Goal: Task Accomplishment & Management: Manage account settings

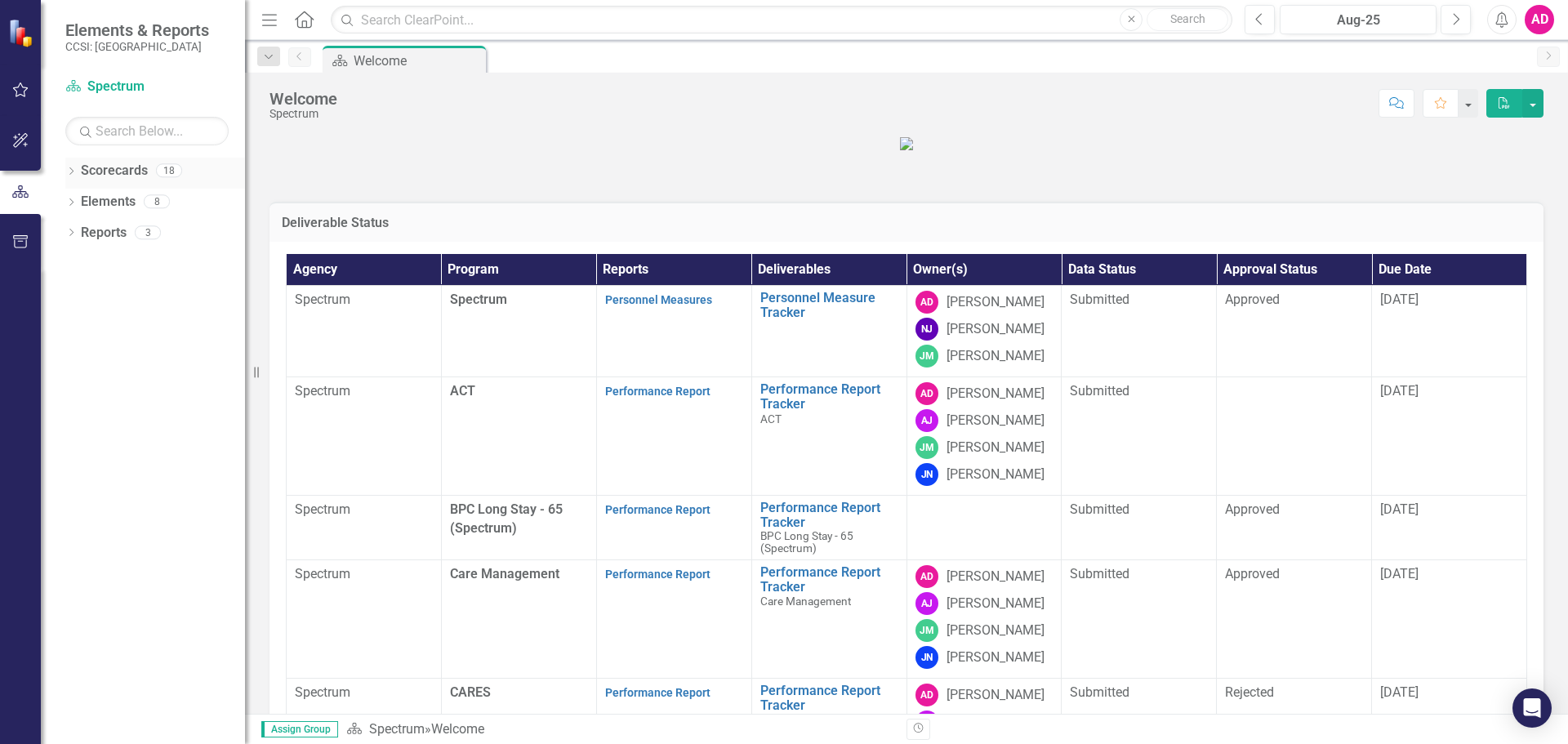
click at [72, 175] on icon "Dropdown" at bounding box center [71, 173] width 12 height 9
click at [86, 197] on icon "Dropdown" at bounding box center [79, 201] width 12 height 10
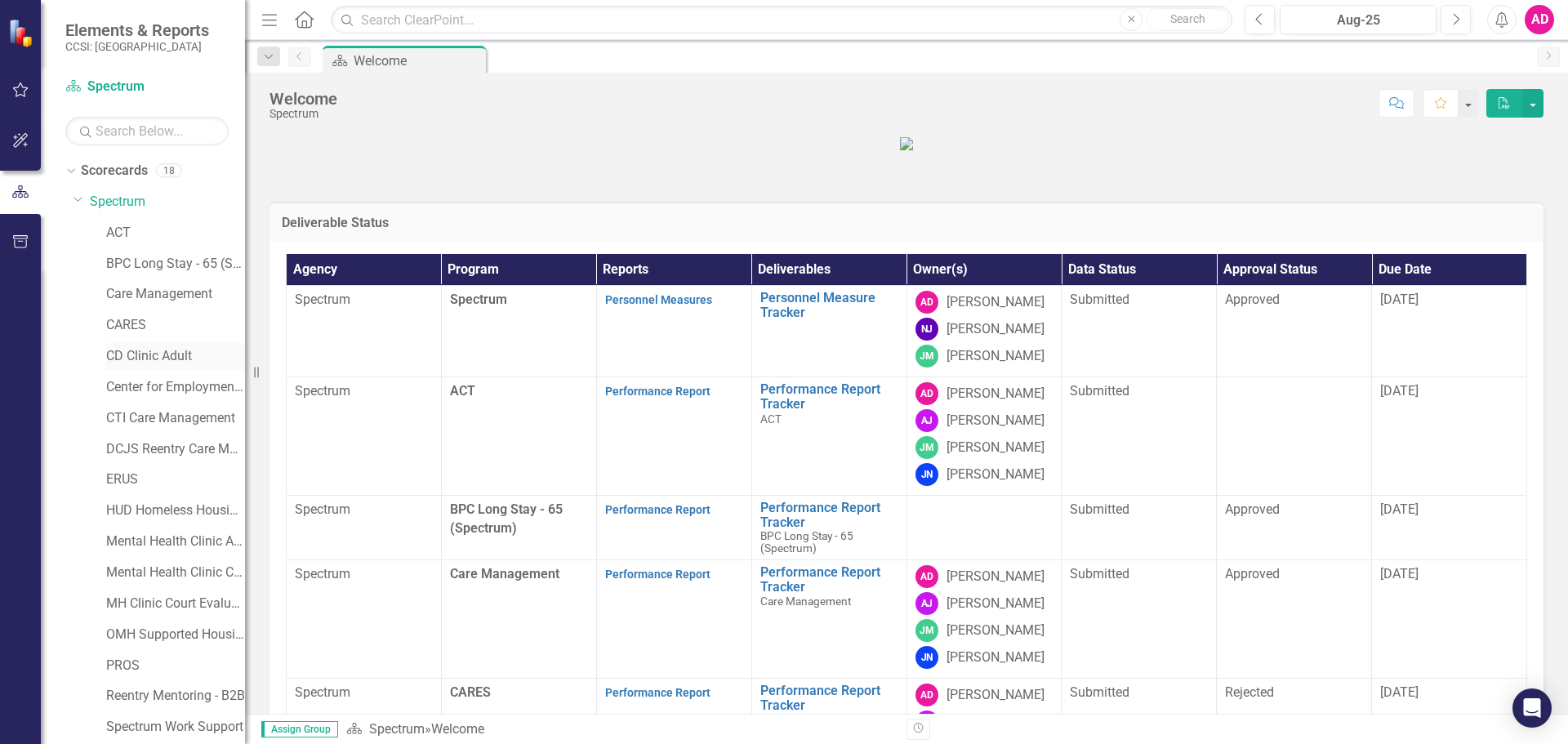
click at [168, 353] on link "CD Clinic Adult" at bounding box center [176, 357] width 139 height 19
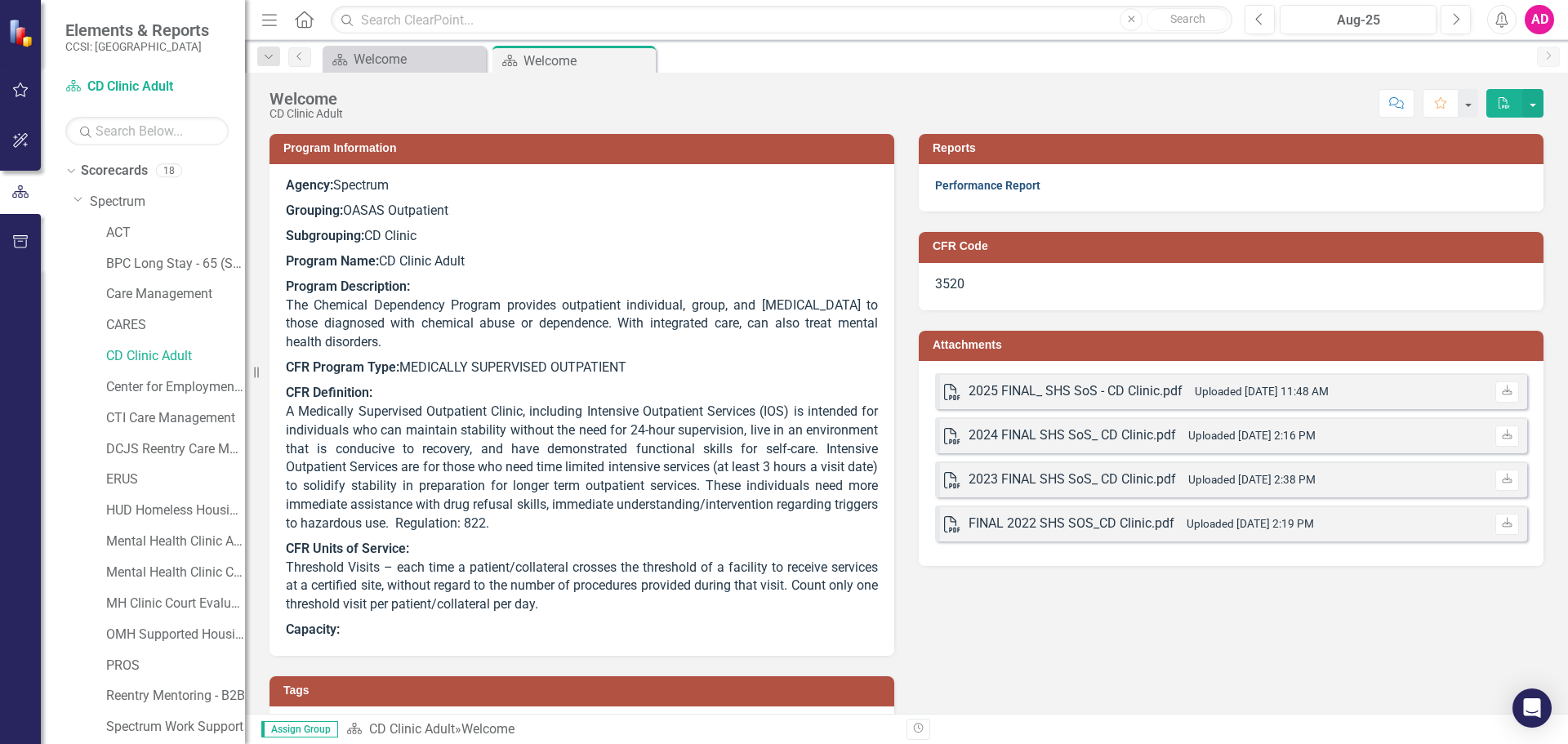
click at [985, 191] on link "Performance Report" at bounding box center [988, 186] width 106 height 13
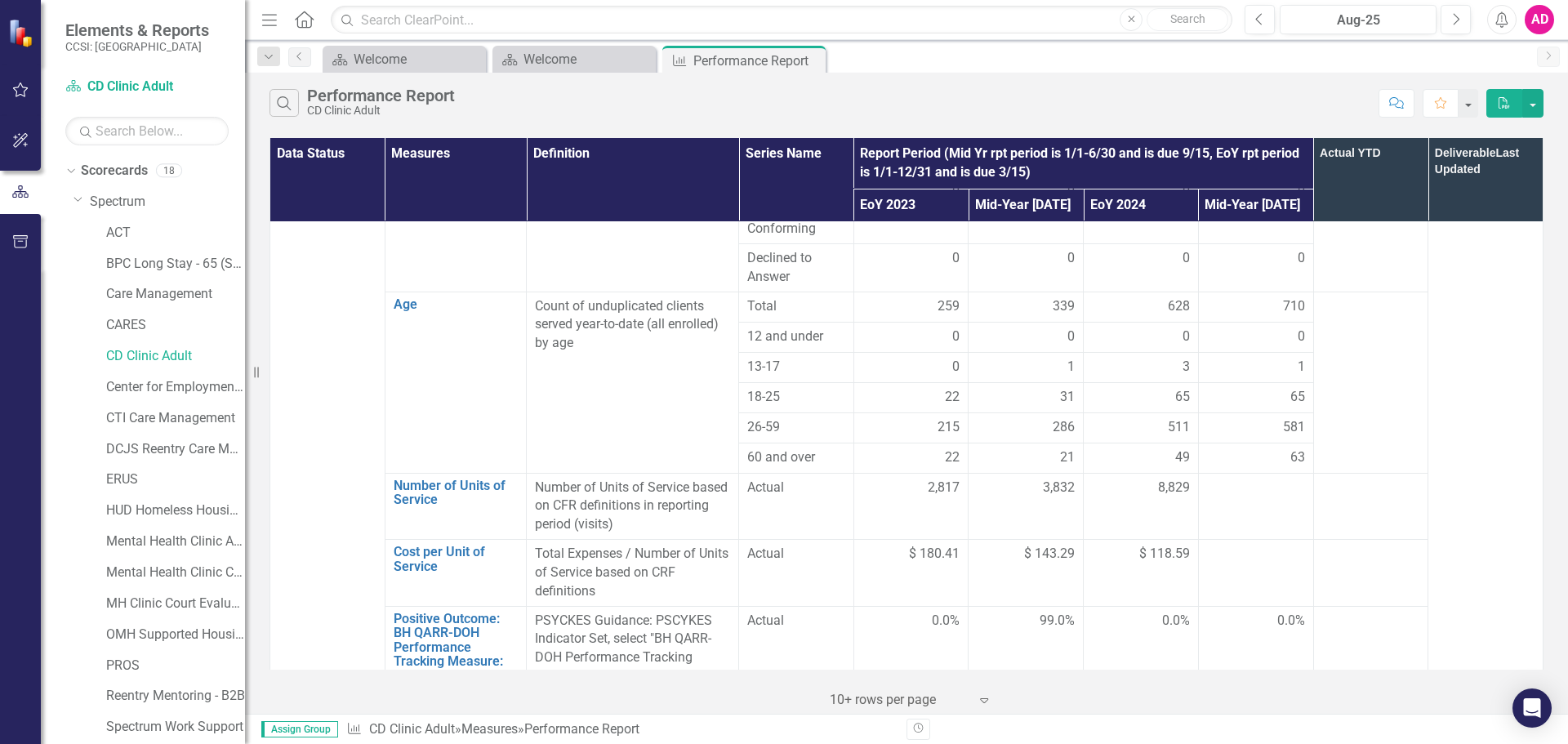
scroll to position [980, 0]
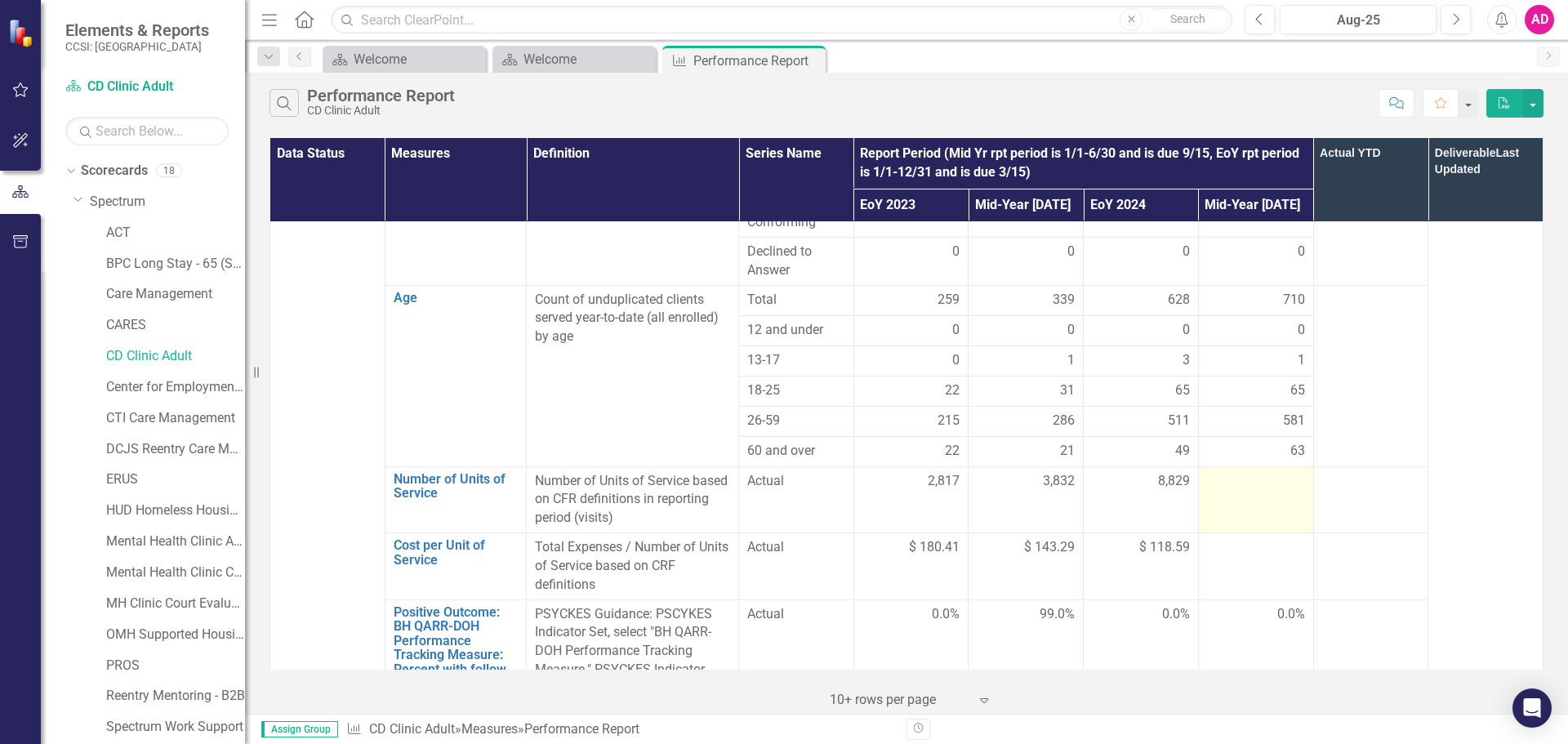
click at [1240, 472] on div at bounding box center [1255, 482] width 98 height 20
click at [1239, 472] on div at bounding box center [1255, 482] width 98 height 20
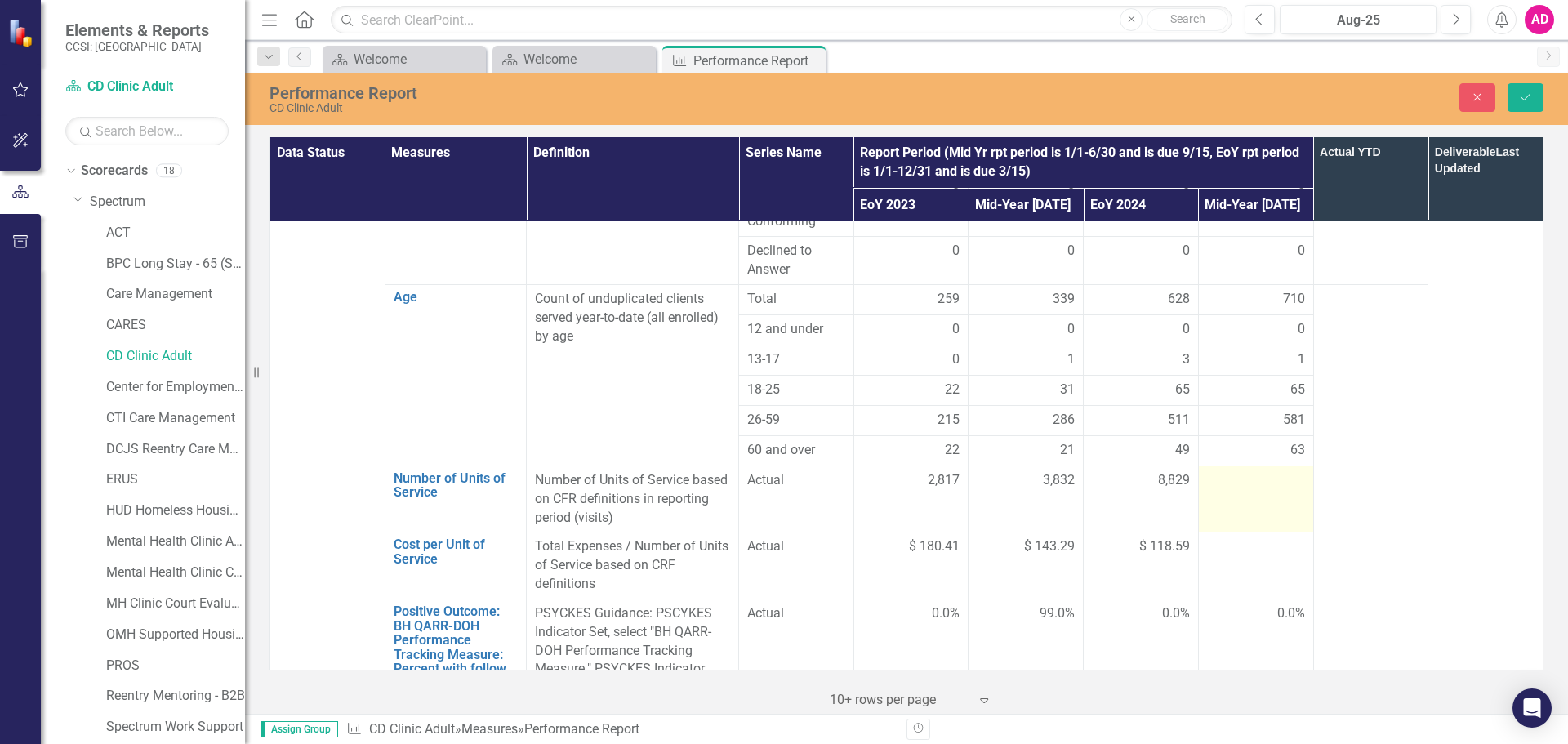
click at [1239, 472] on div at bounding box center [1255, 481] width 98 height 20
click at [1239, 472] on input "number" at bounding box center [1255, 486] width 98 height 31
type input "6125"
click at [1534, 92] on button "Save" at bounding box center [1526, 97] width 36 height 29
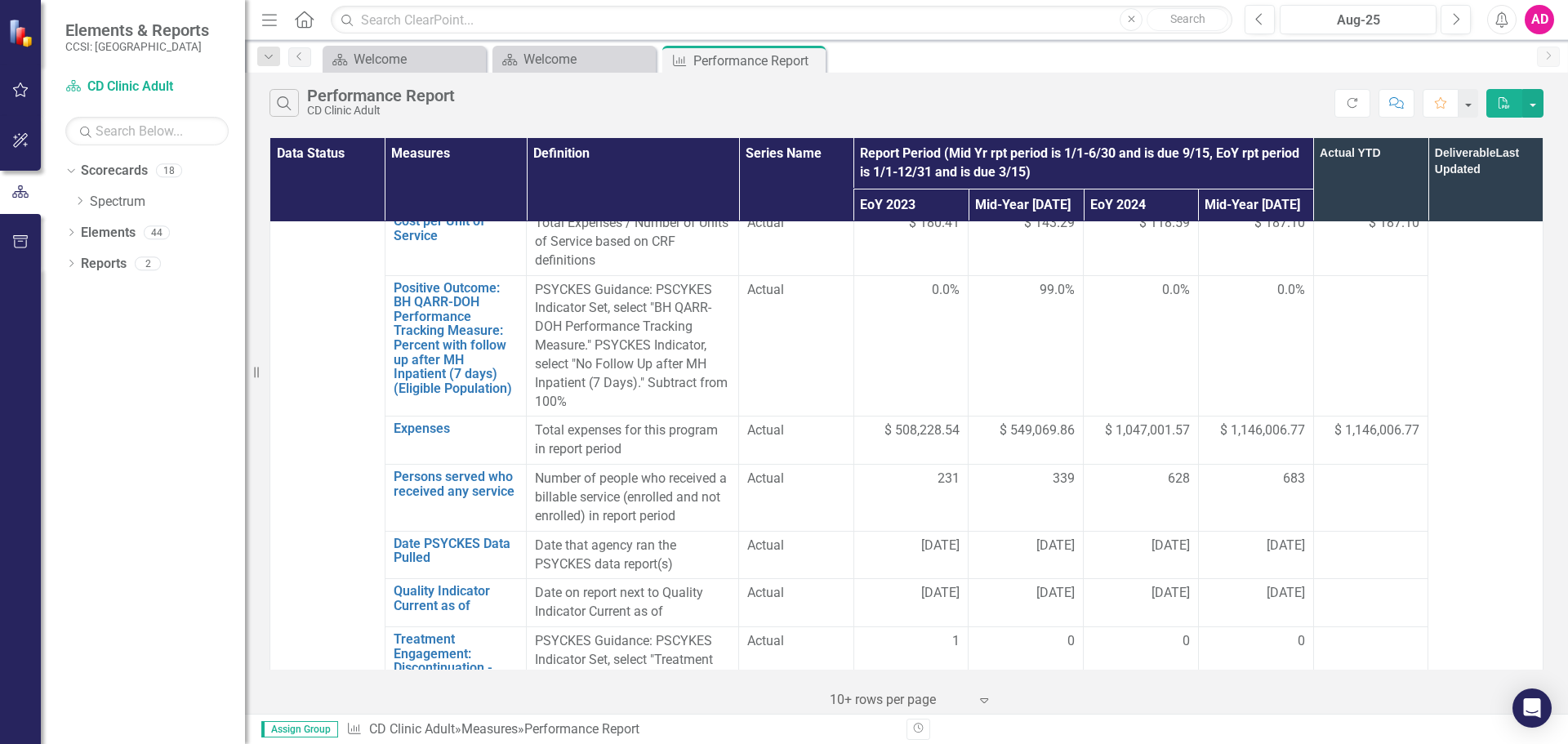
scroll to position [0, 0]
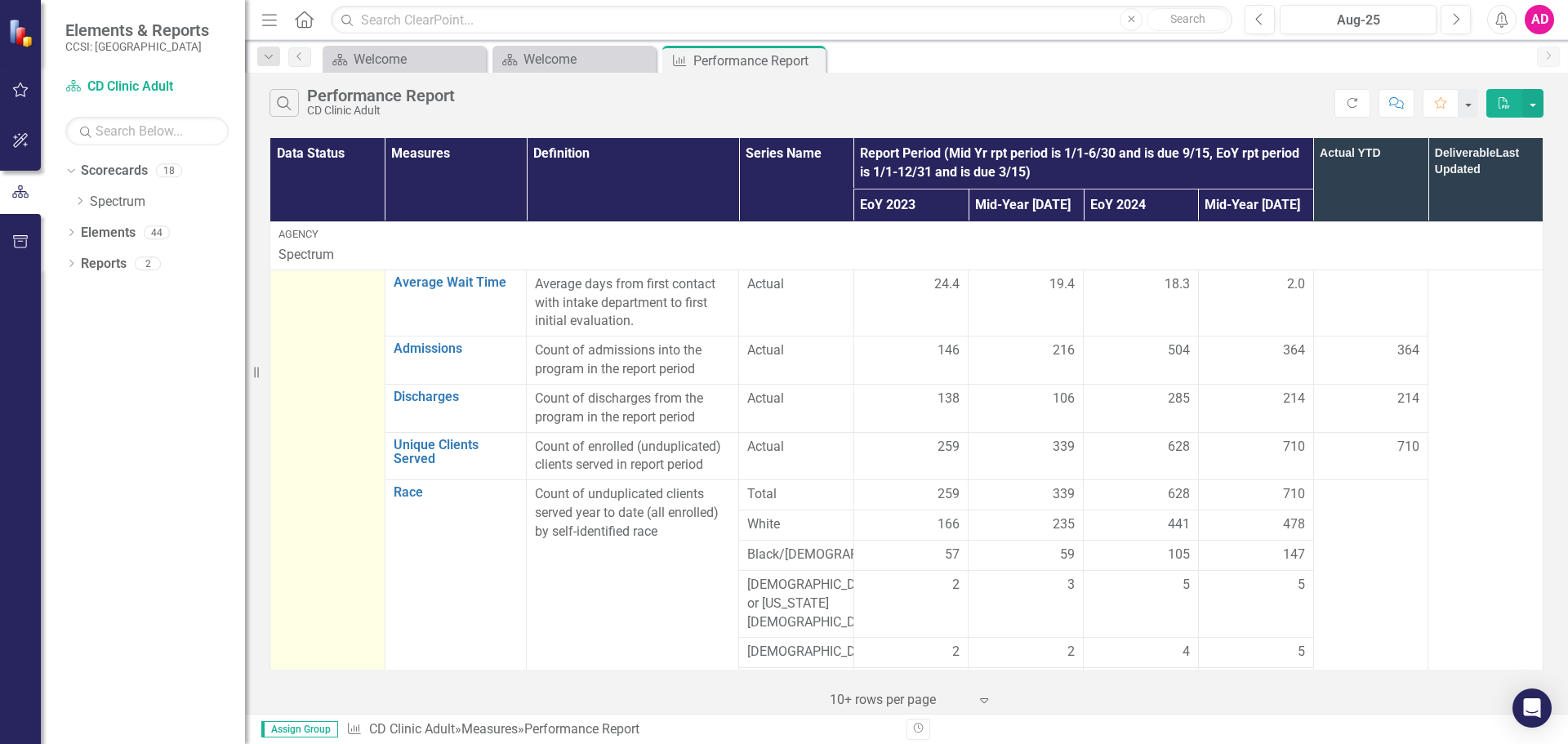
click at [327, 287] on div at bounding box center [327, 285] width 98 height 20
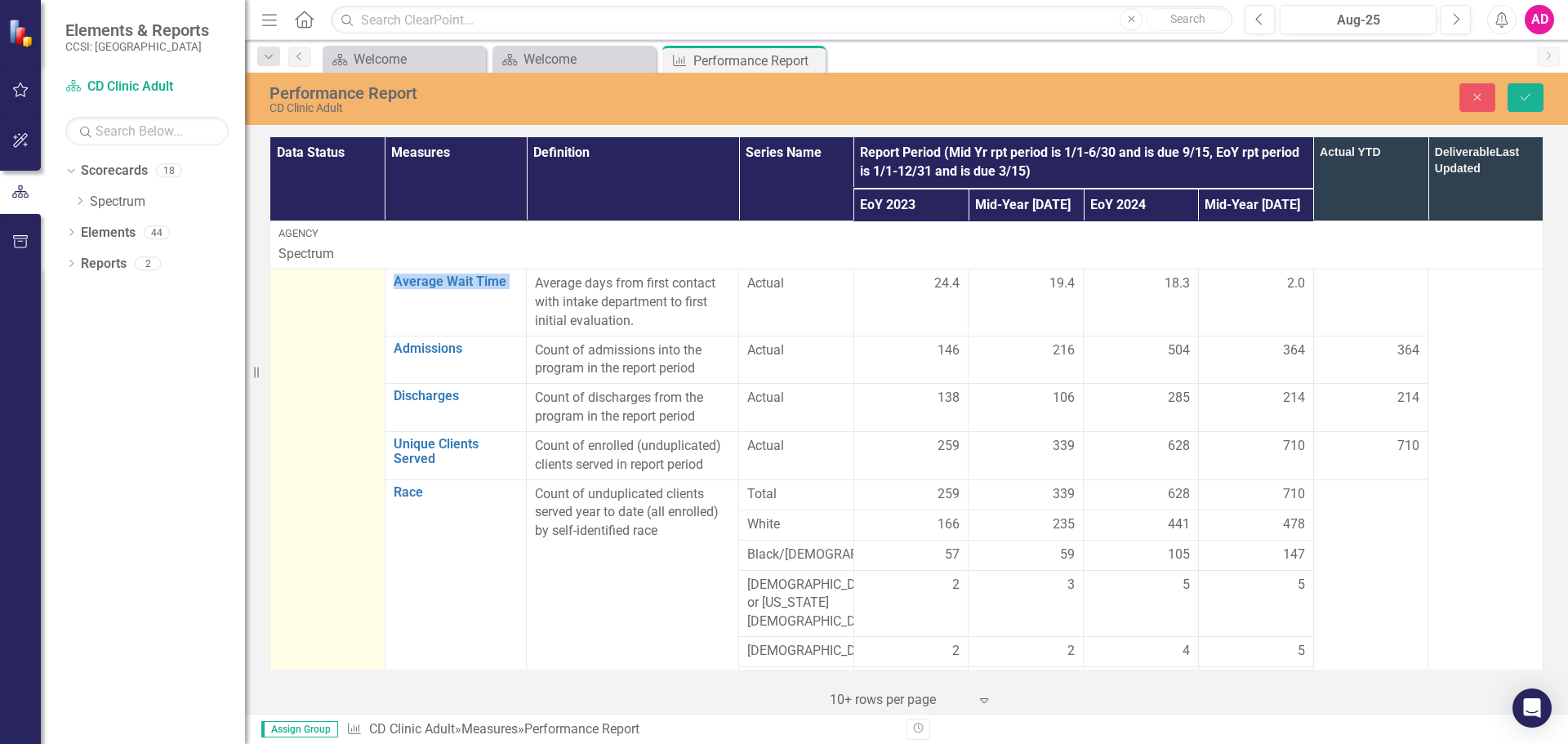
click at [327, 287] on div at bounding box center [327, 284] width 98 height 20
click at [327, 287] on div "Not Defined" at bounding box center [318, 289] width 57 height 19
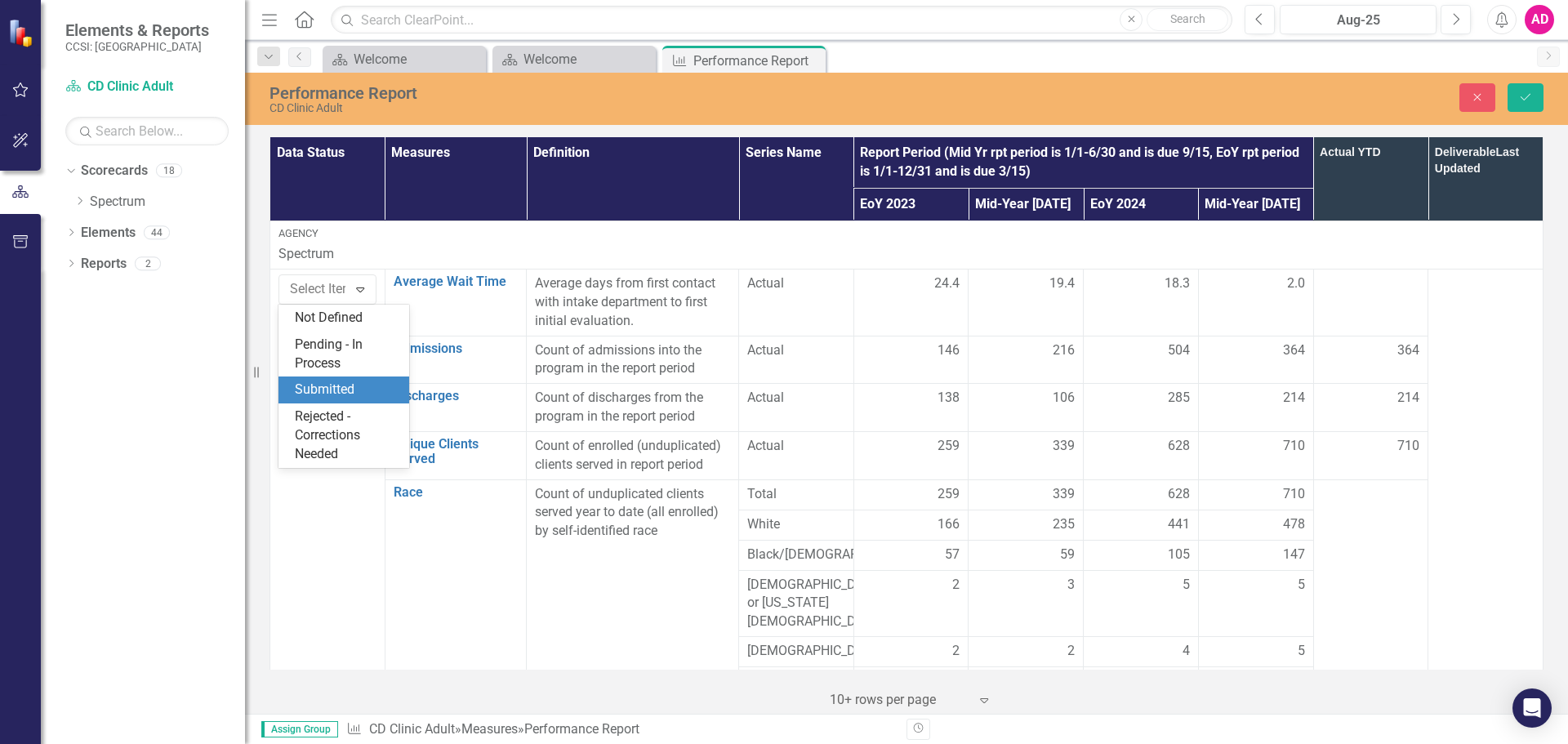
click at [341, 393] on div "Submitted" at bounding box center [347, 390] width 105 height 19
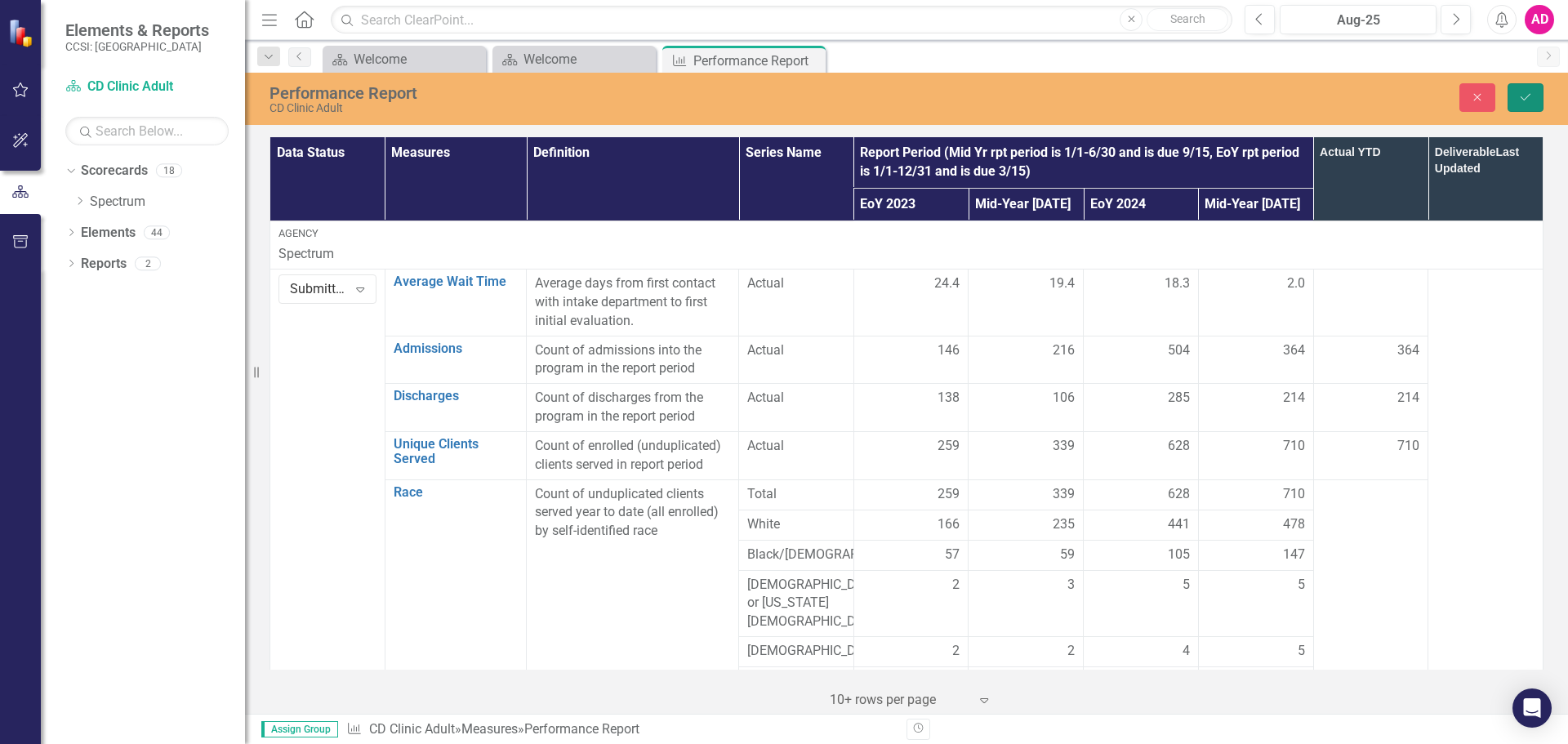
click at [1531, 98] on icon "Save" at bounding box center [1525, 97] width 15 height 12
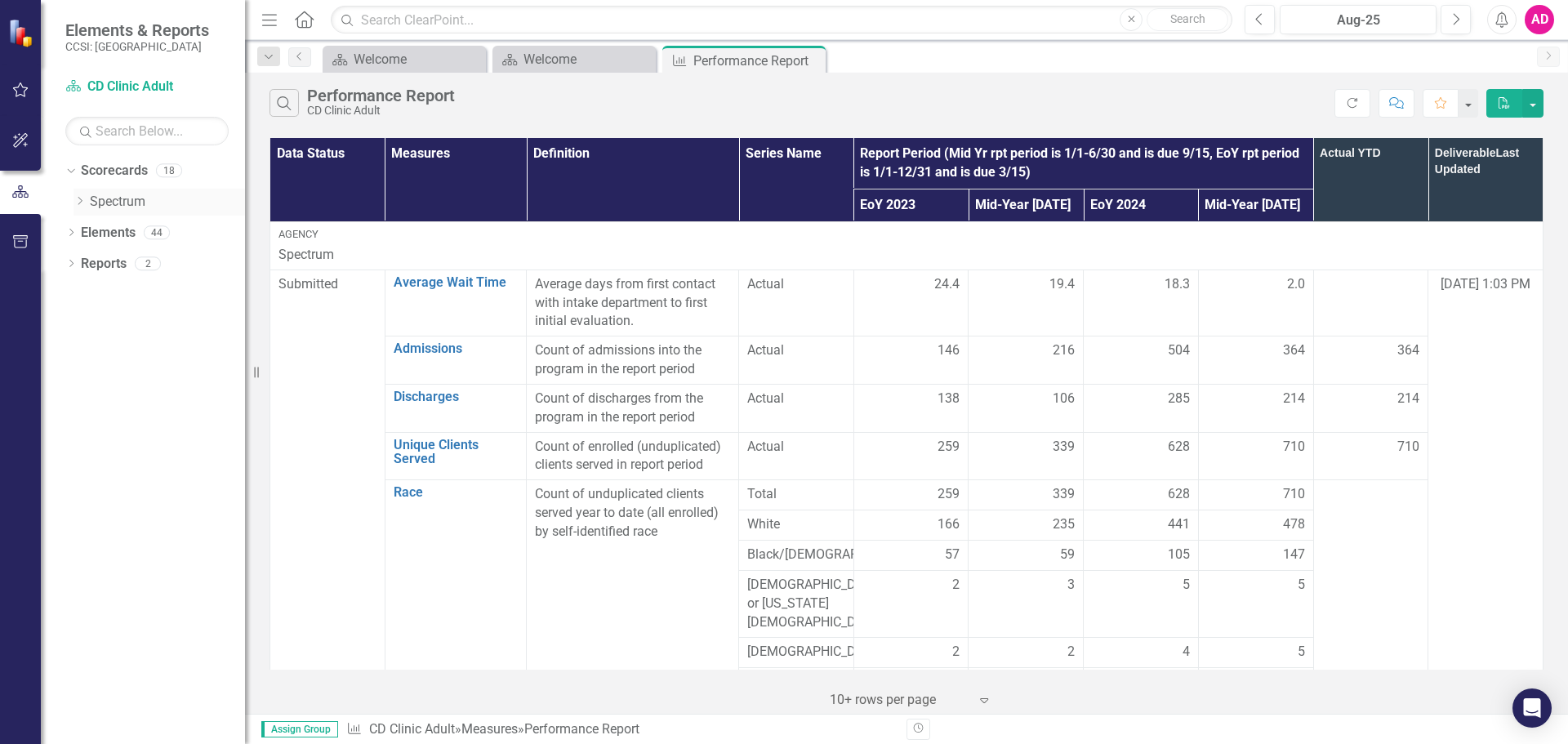
click at [83, 193] on div "Dropdown Spectrum" at bounding box center [159, 202] width 172 height 27
click at [88, 201] on div "Dropdown" at bounding box center [82, 201] width 17 height 14
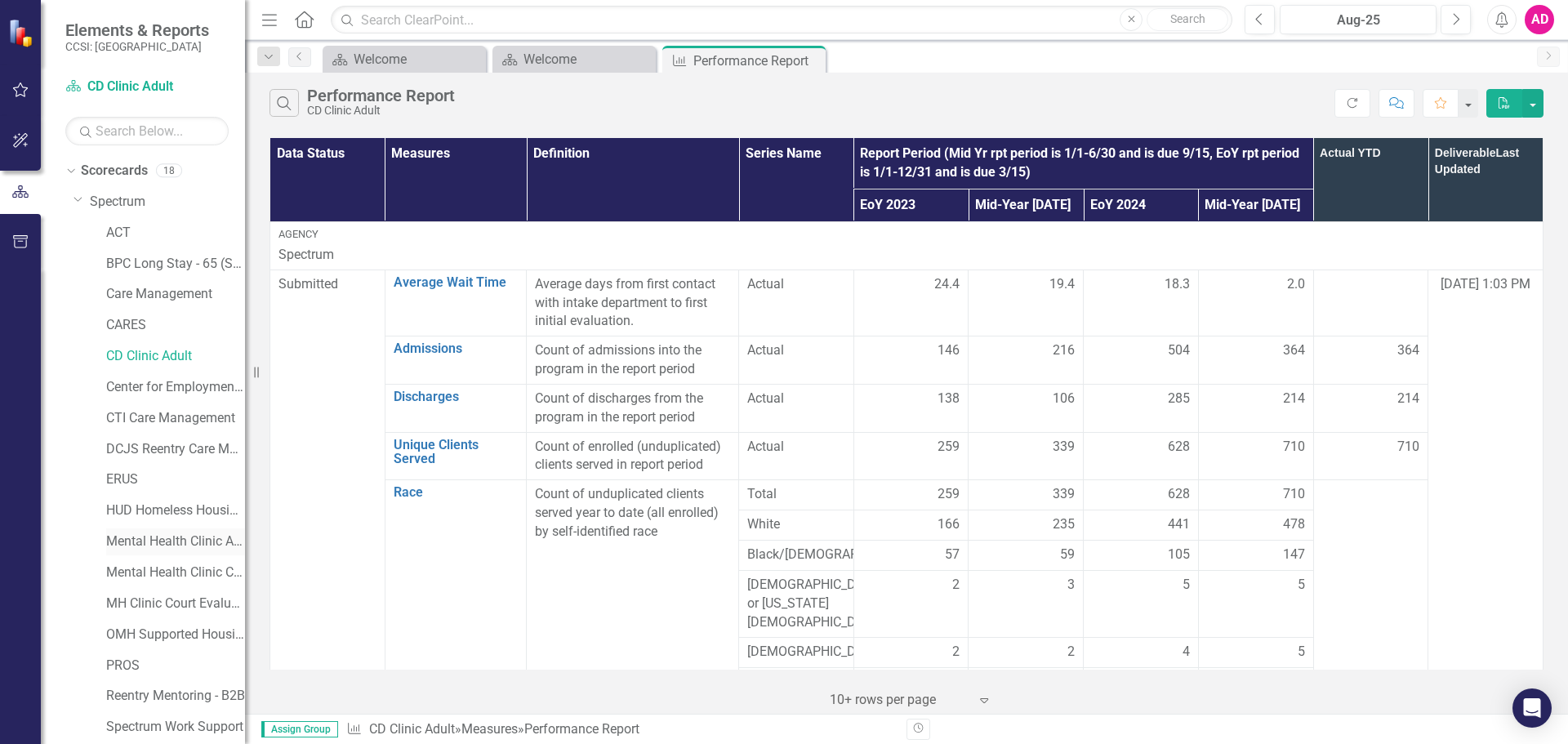
click at [177, 543] on link "Mental Health Clinic Adult" at bounding box center [176, 542] width 139 height 19
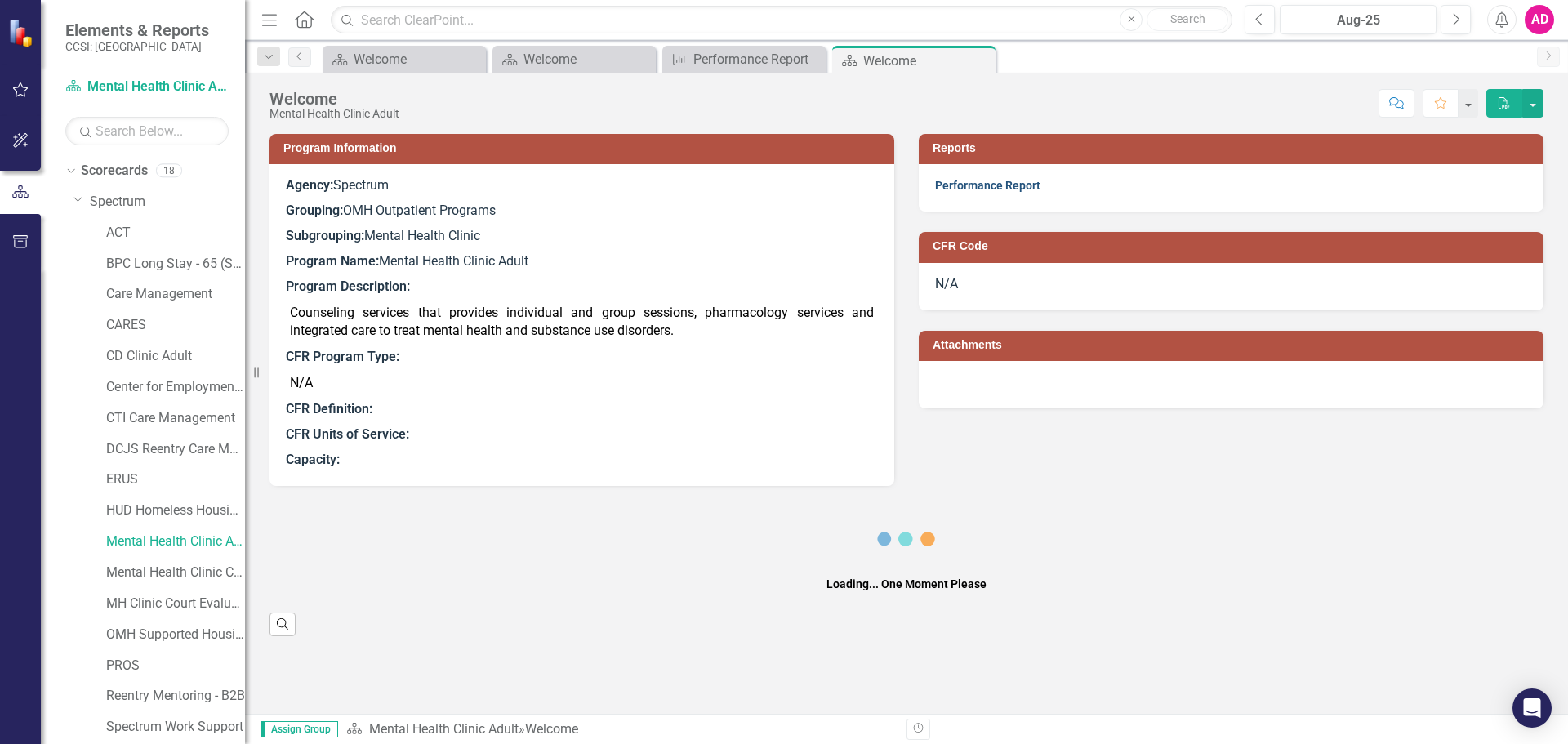
click at [1025, 185] on link "Performance Report" at bounding box center [988, 186] width 106 height 13
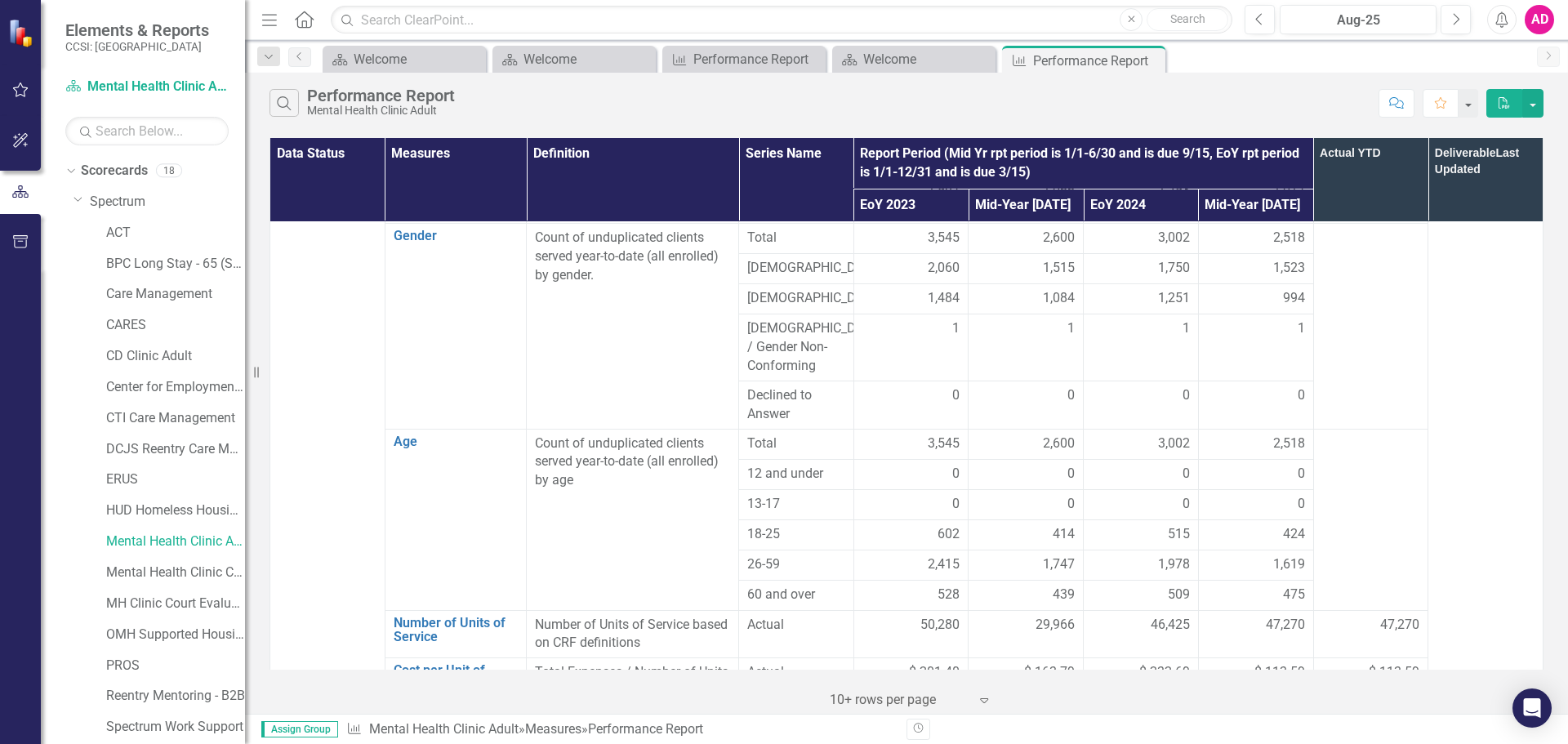
scroll to position [898, 0]
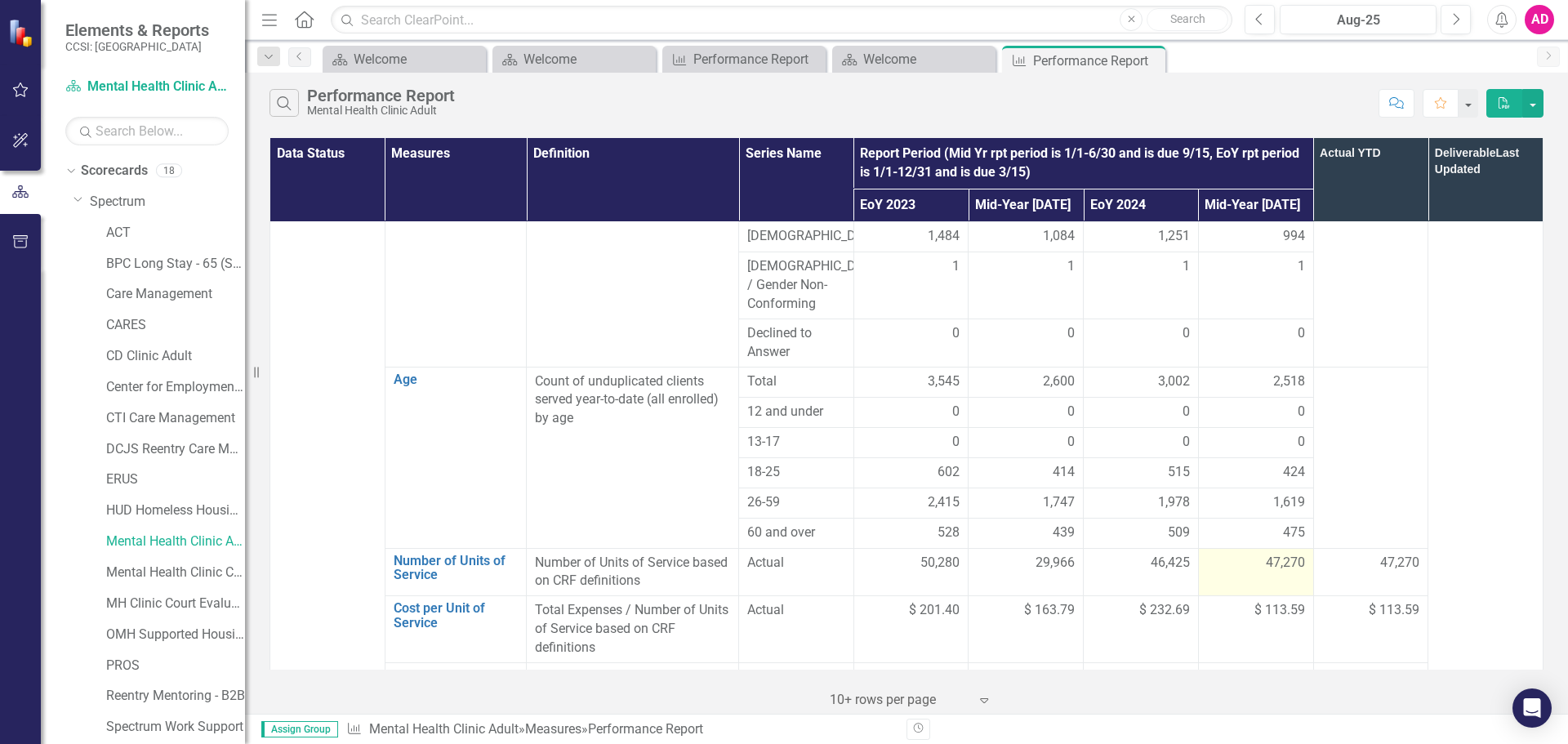
click at [1266, 554] on span "47,270" at bounding box center [1285, 563] width 39 height 19
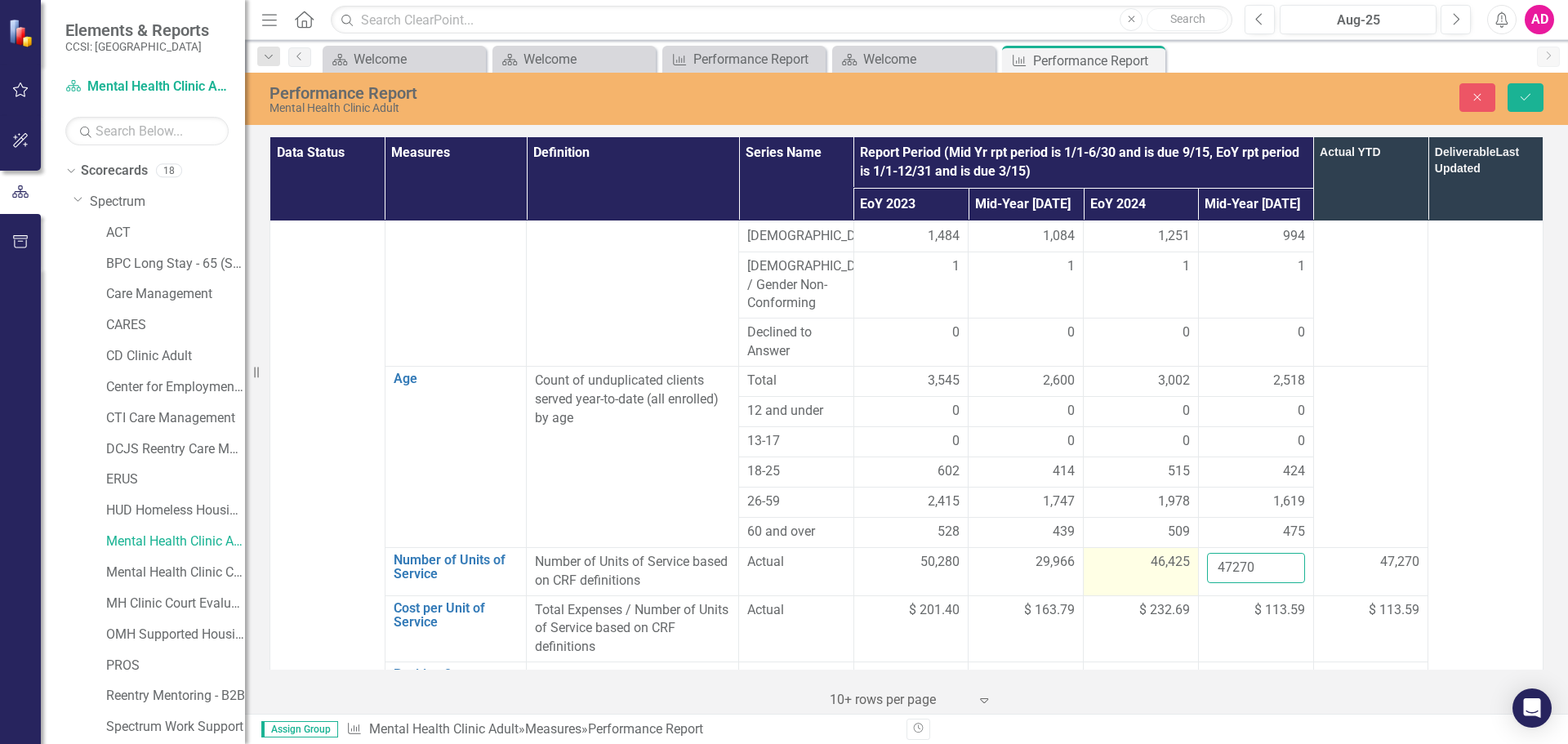
drag, startPoint x: 1253, startPoint y: 513, endPoint x: 1176, endPoint y: 506, distance: 77.3
click at [1176, 547] on tr "Number of Units of Service Link Open Element Number of Units of Service based o…" at bounding box center [907, 571] width 1273 height 48
type input "27792"
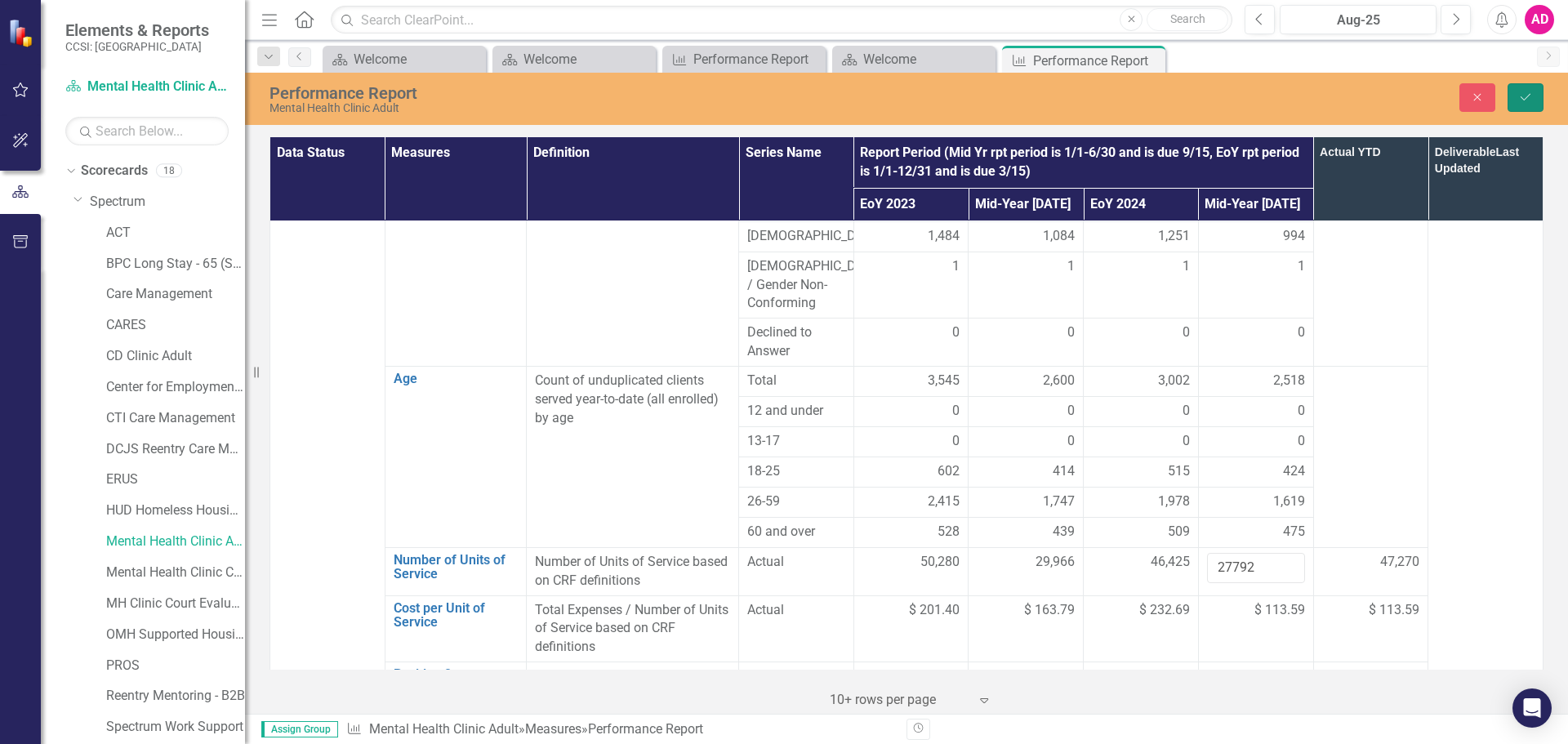
click at [1542, 96] on button "Save" at bounding box center [1526, 97] width 36 height 29
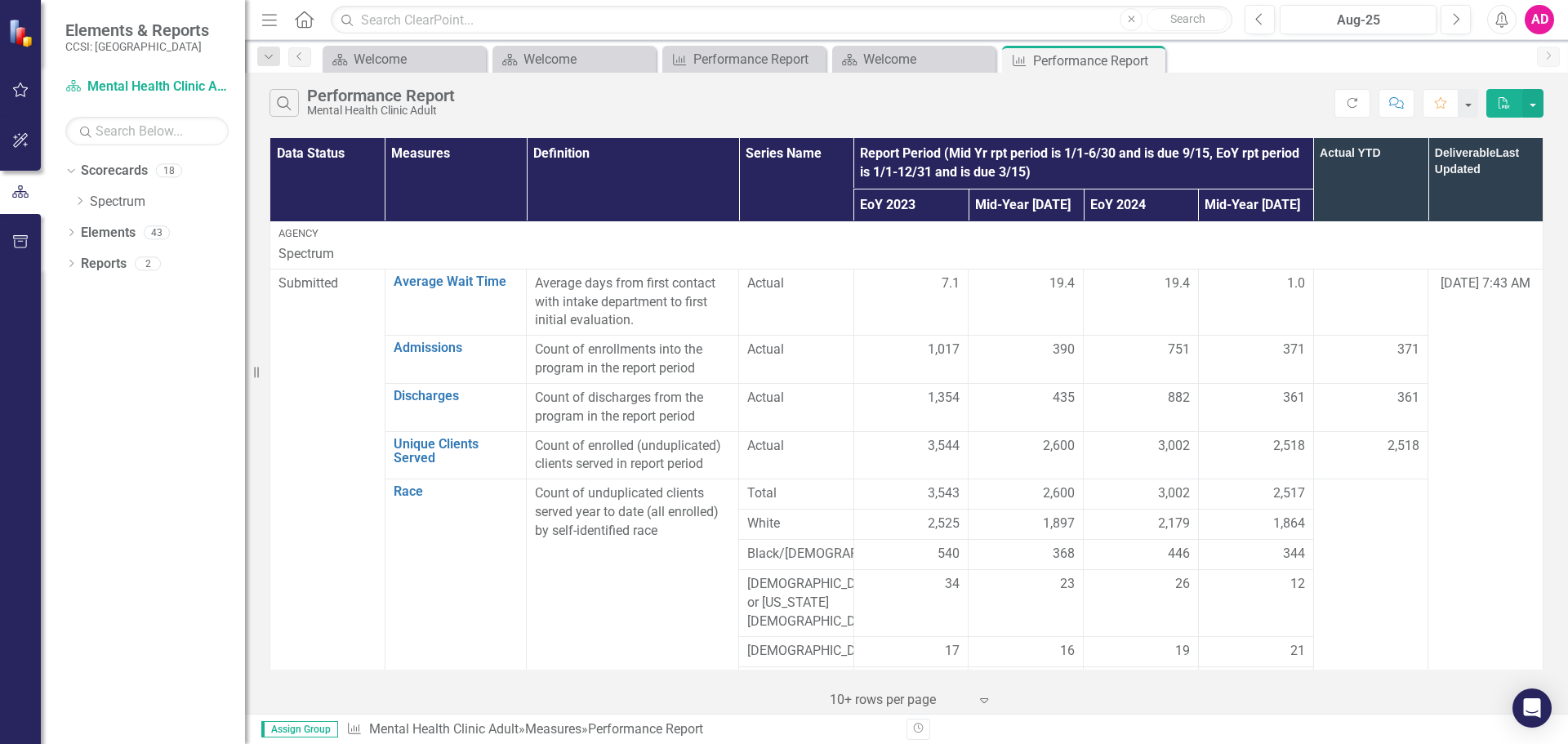
scroll to position [0, 0]
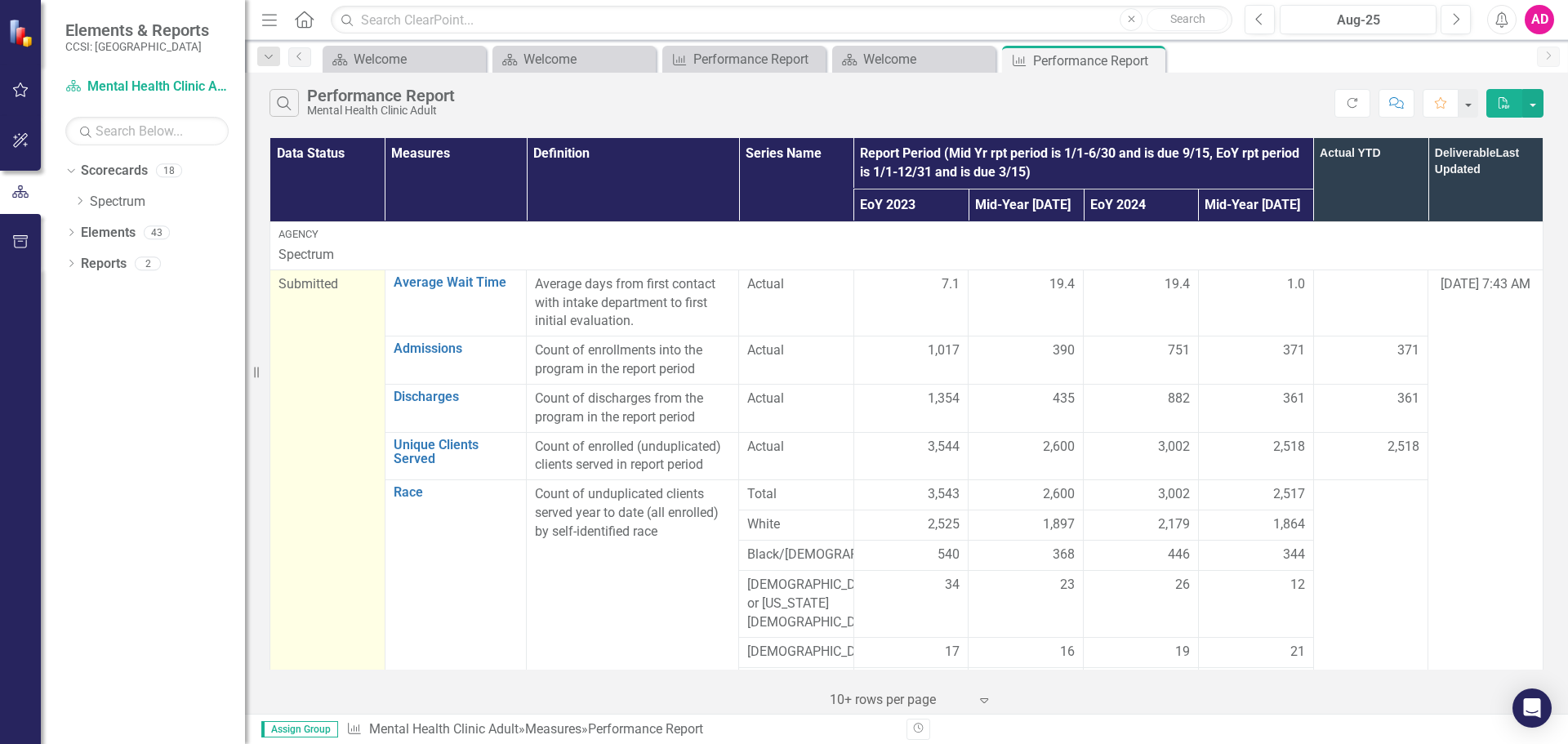
click at [328, 279] on span "Submitted" at bounding box center [308, 283] width 59 height 16
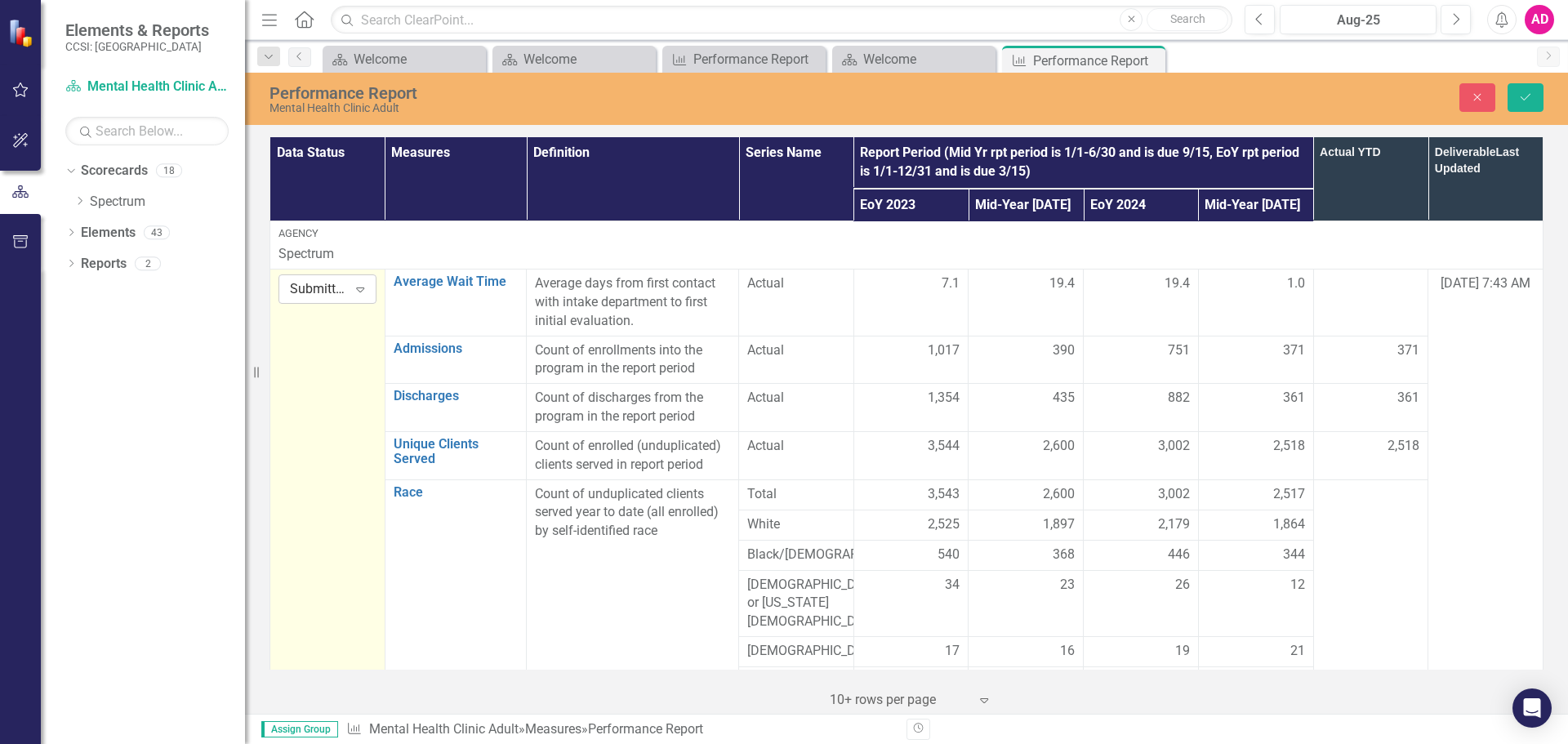
click at [333, 287] on div "Submitted" at bounding box center [318, 289] width 57 height 19
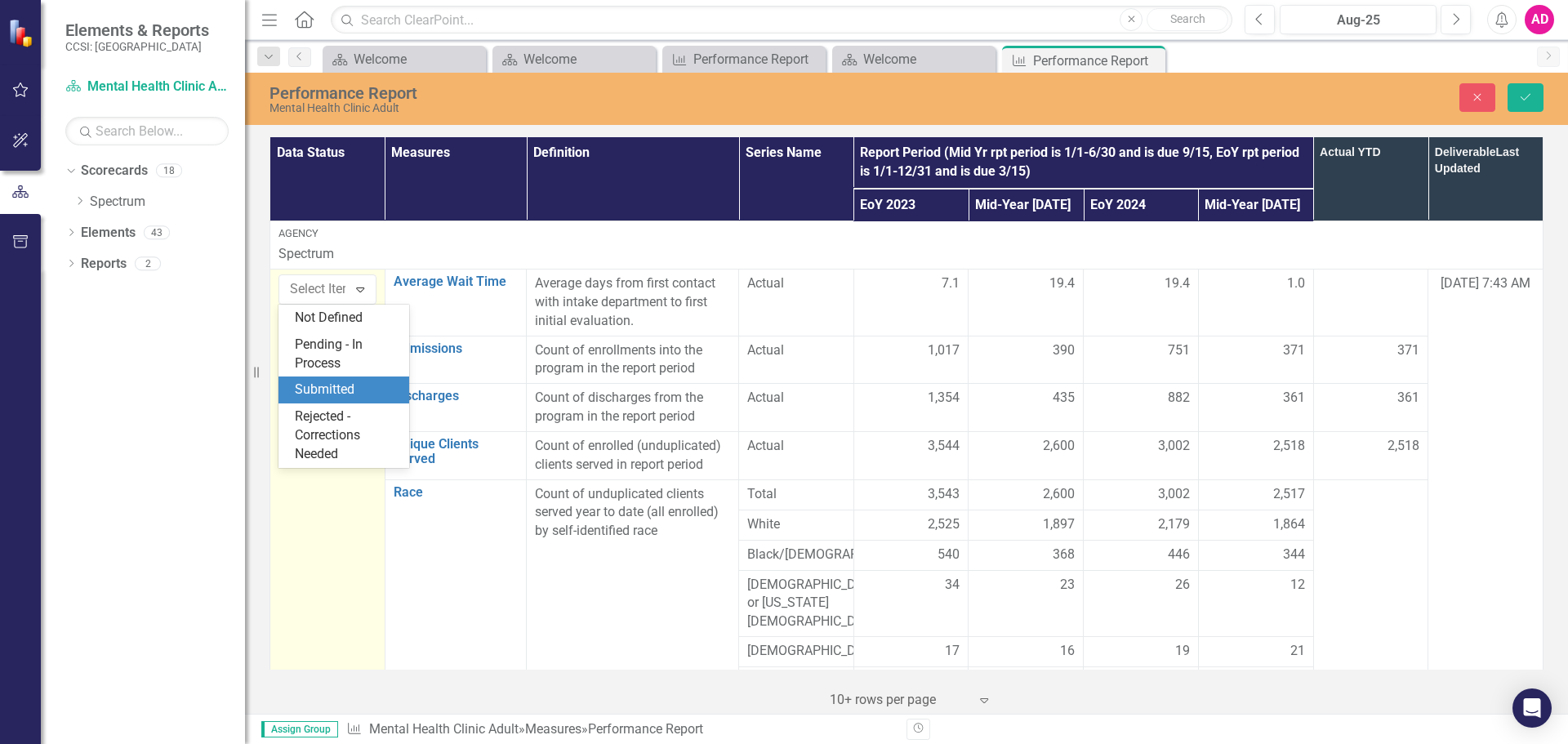
click at [328, 386] on div "Submitted" at bounding box center [347, 390] width 105 height 19
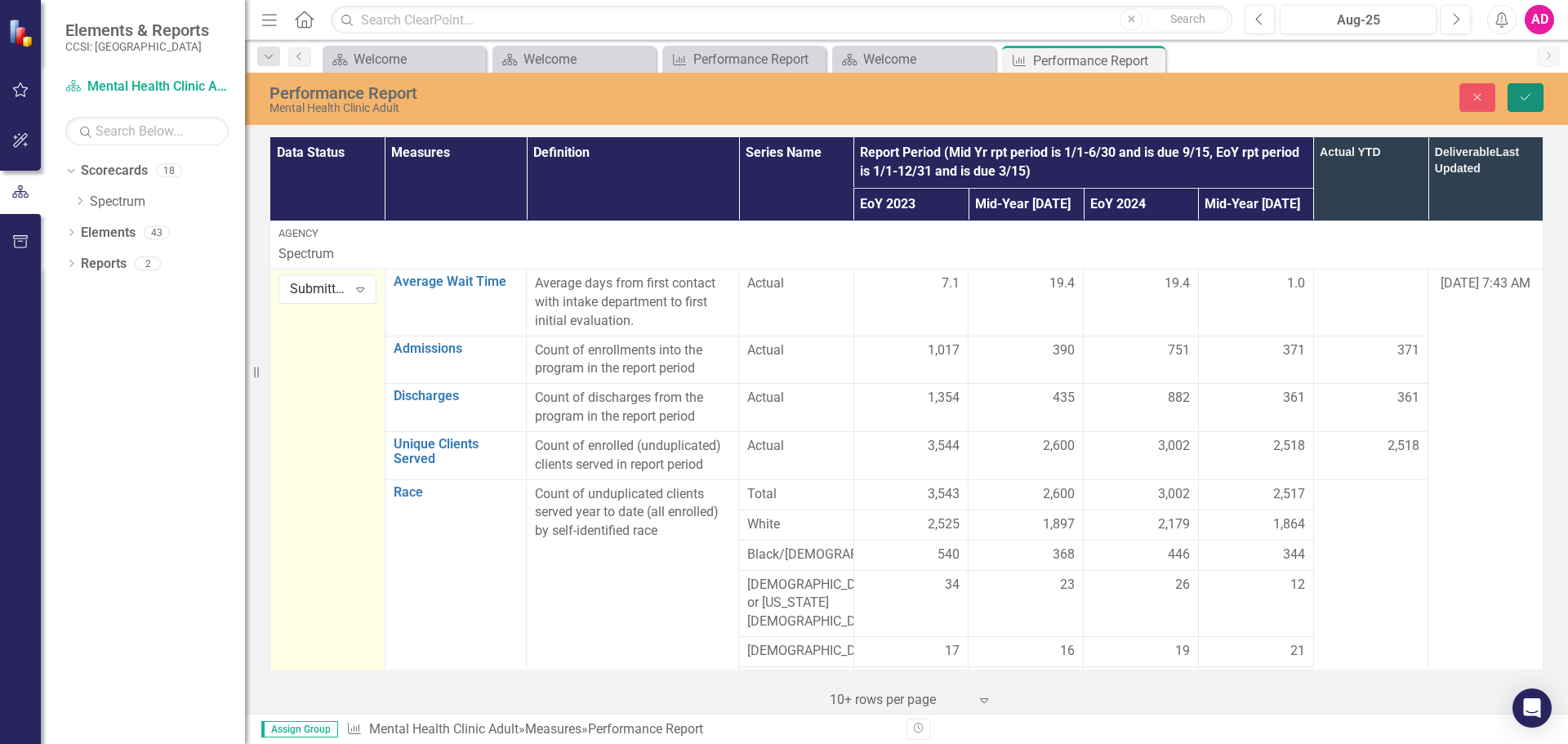
click at [1527, 97] on icon "submit" at bounding box center [1525, 97] width 10 height 7
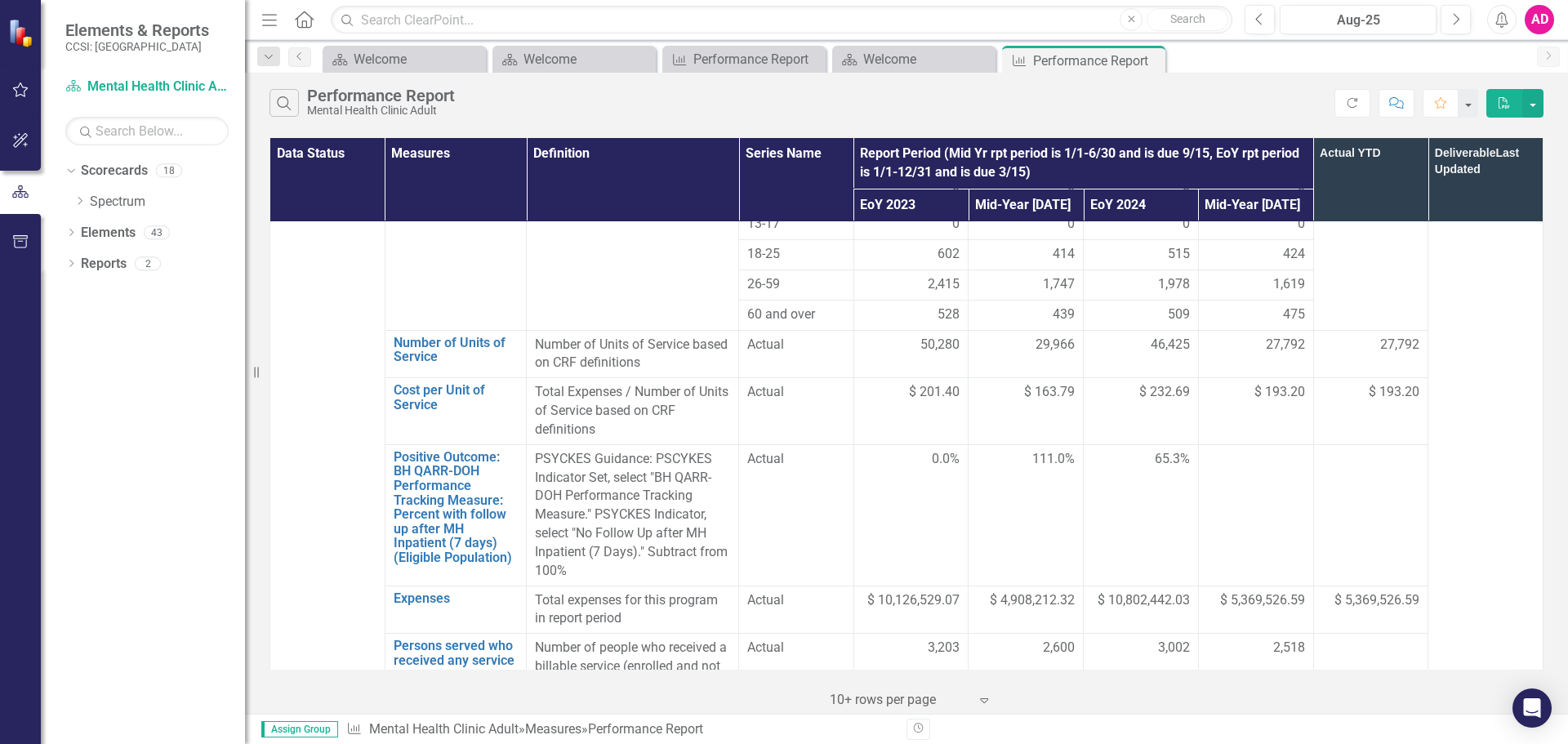
scroll to position [1144, 0]
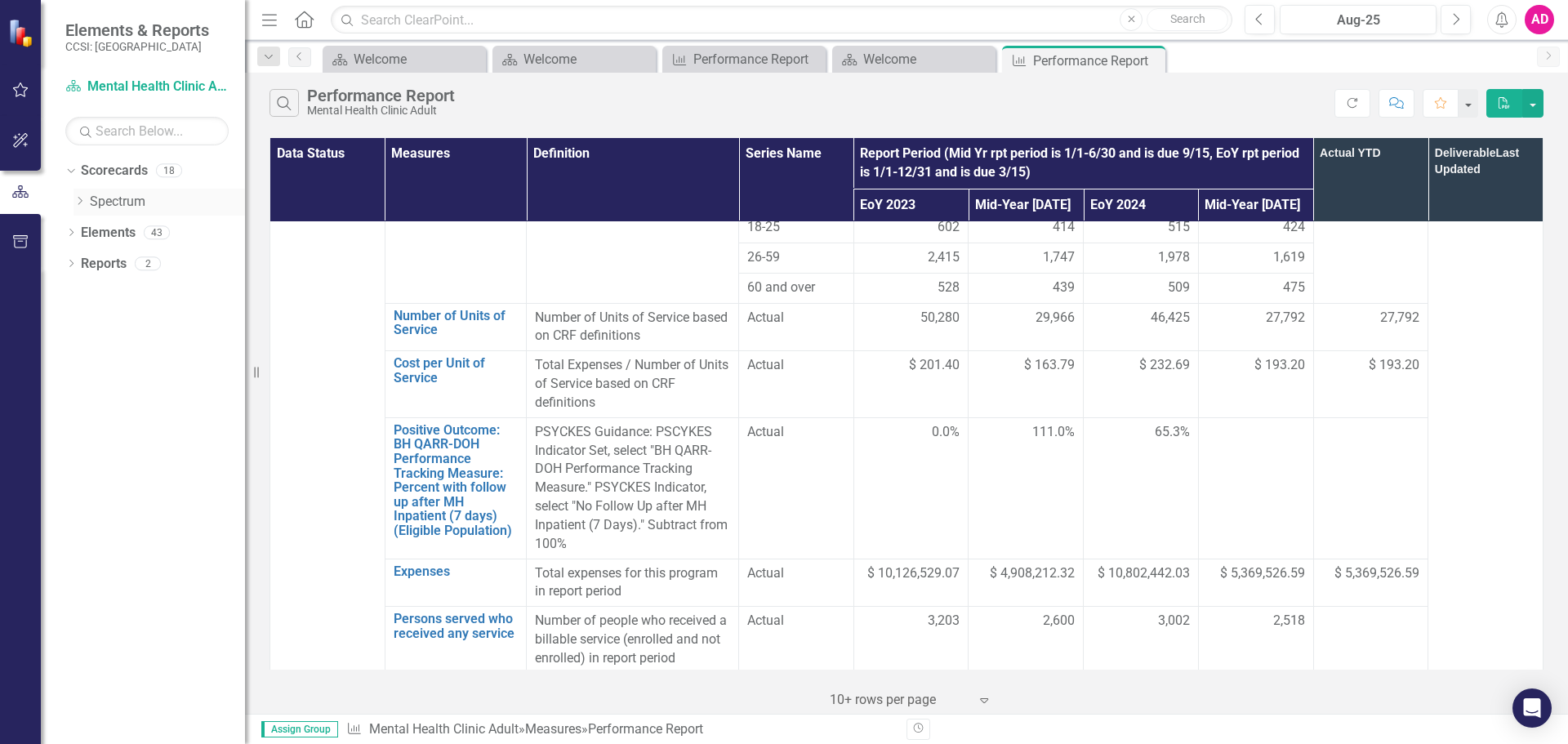
drag, startPoint x: 114, startPoint y: 202, endPoint x: 93, endPoint y: 205, distance: 21.2
click at [114, 202] on link "Spectrum" at bounding box center [168, 202] width 155 height 19
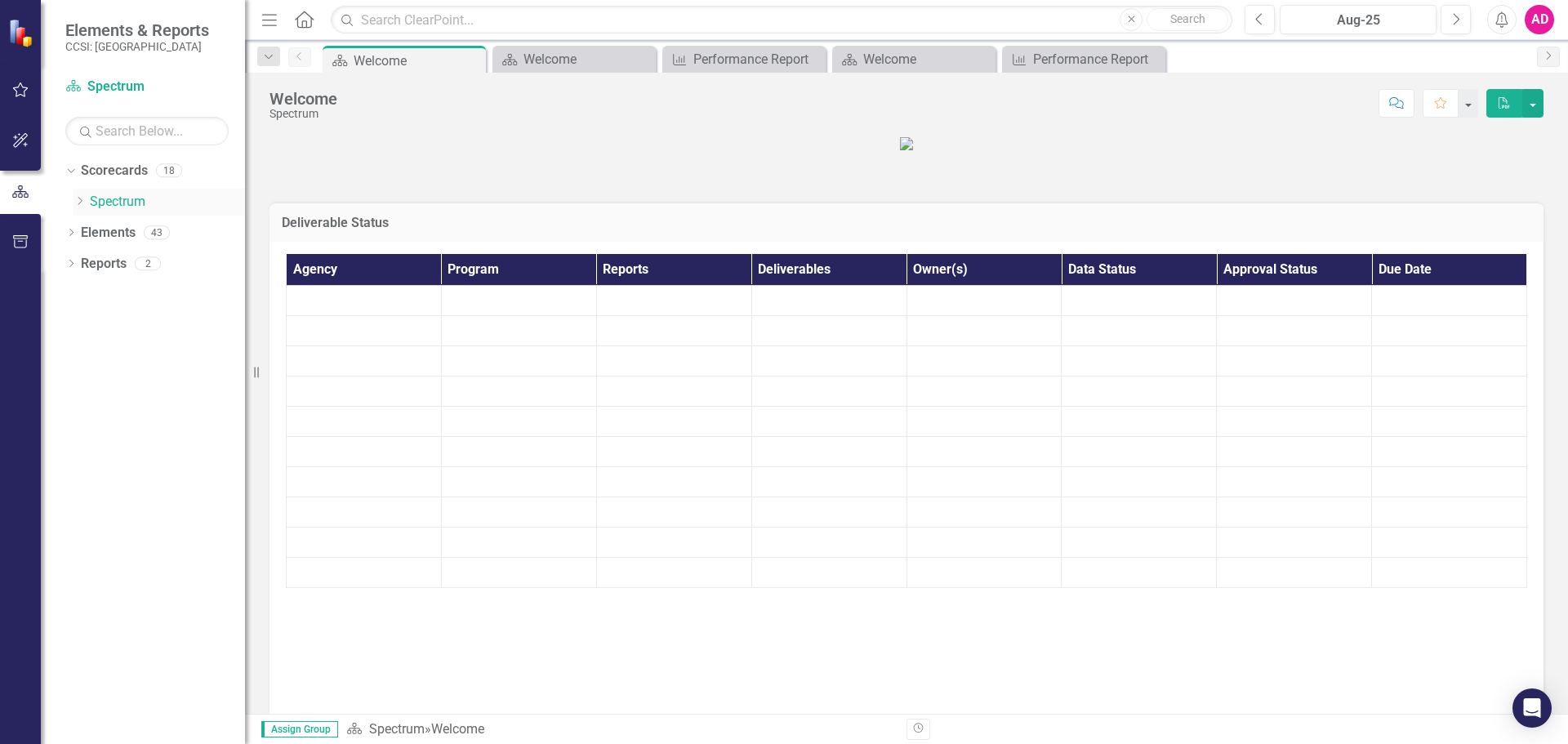
click at [78, 198] on icon "Dropdown" at bounding box center [79, 201] width 12 height 10
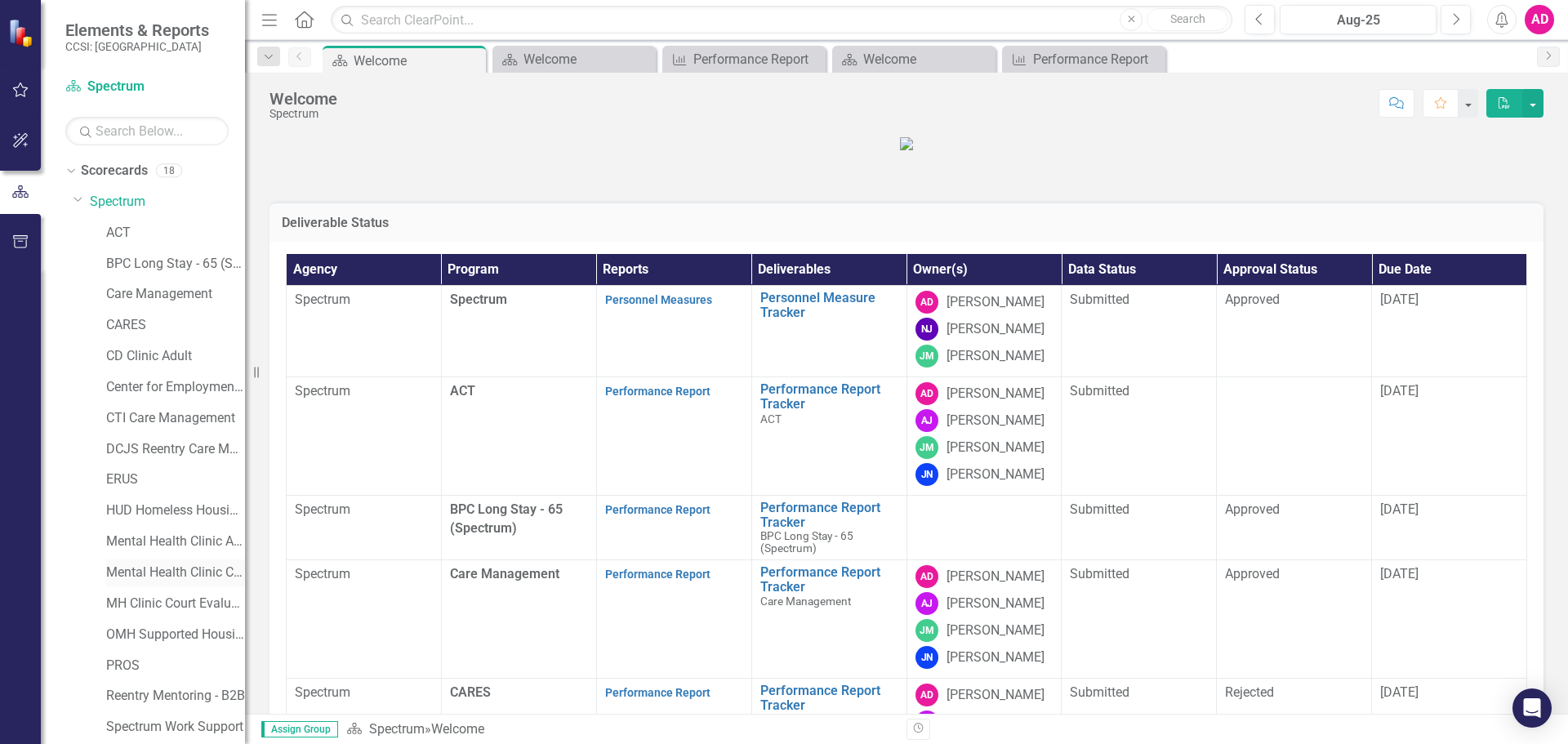
click at [182, 566] on link "Mental Health Clinic Child" at bounding box center [176, 573] width 139 height 19
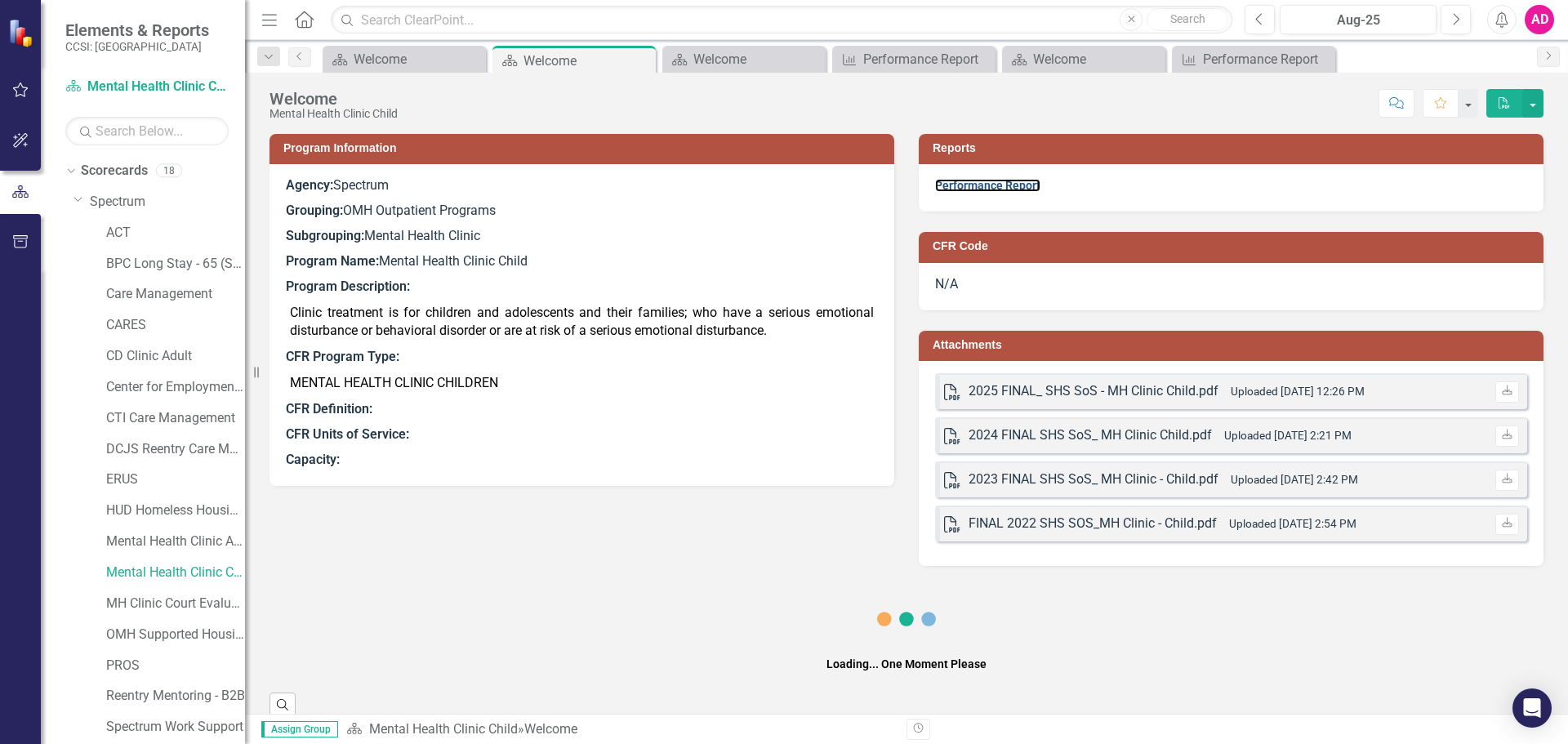
click at [1013, 186] on link "Performance Report" at bounding box center [988, 186] width 106 height 13
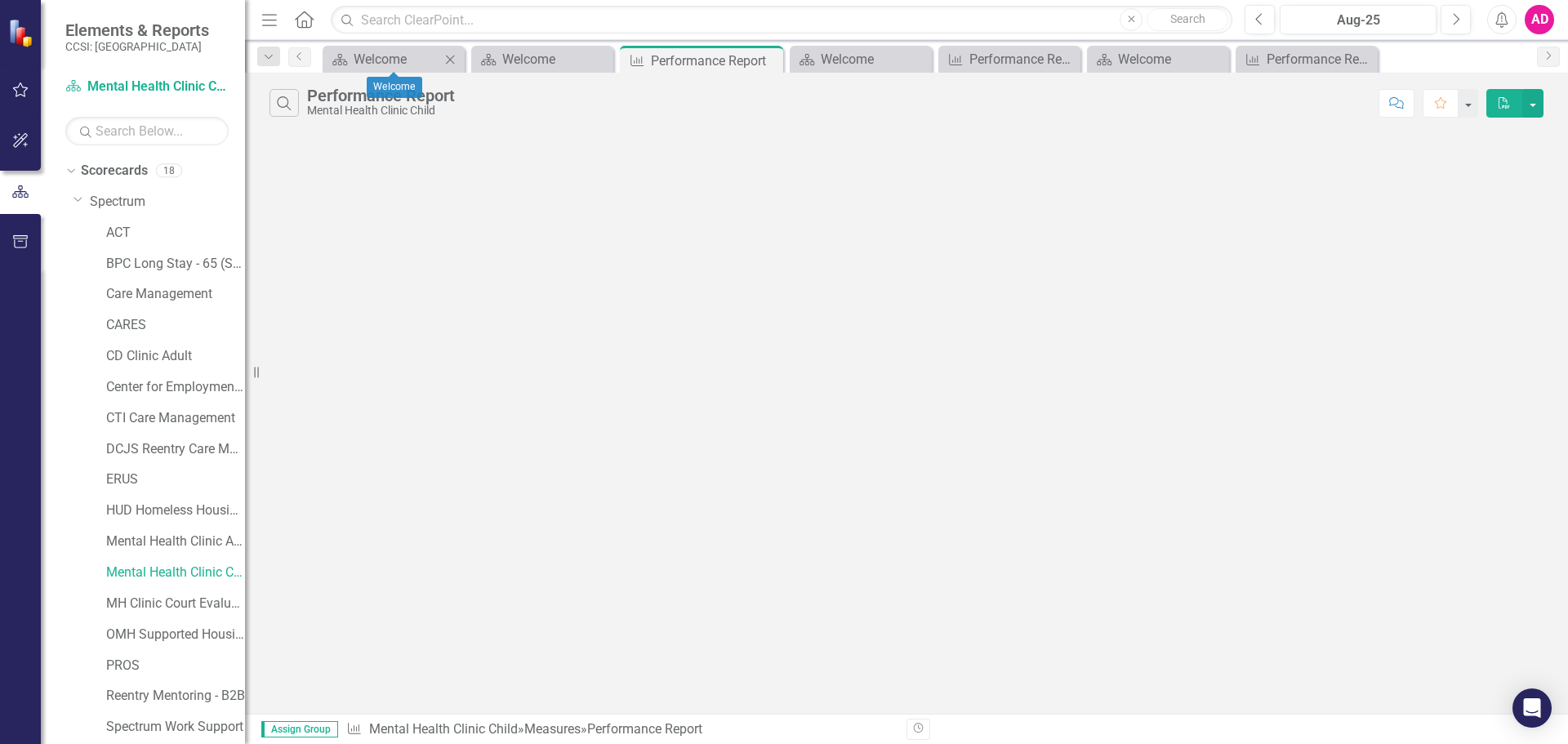
click at [454, 59] on icon "Close" at bounding box center [450, 59] width 17 height 13
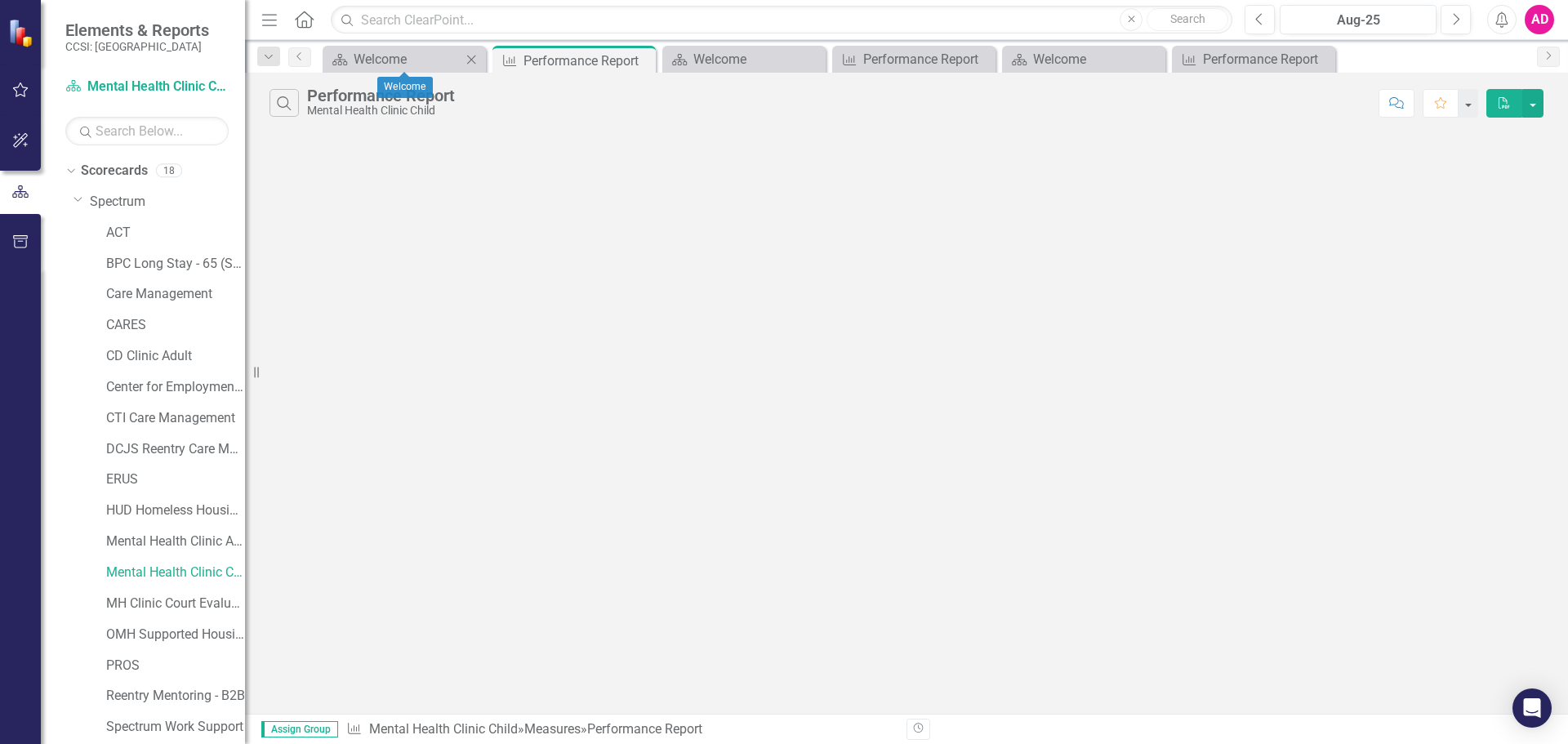
click at [469, 56] on icon at bounding box center [471, 59] width 9 height 9
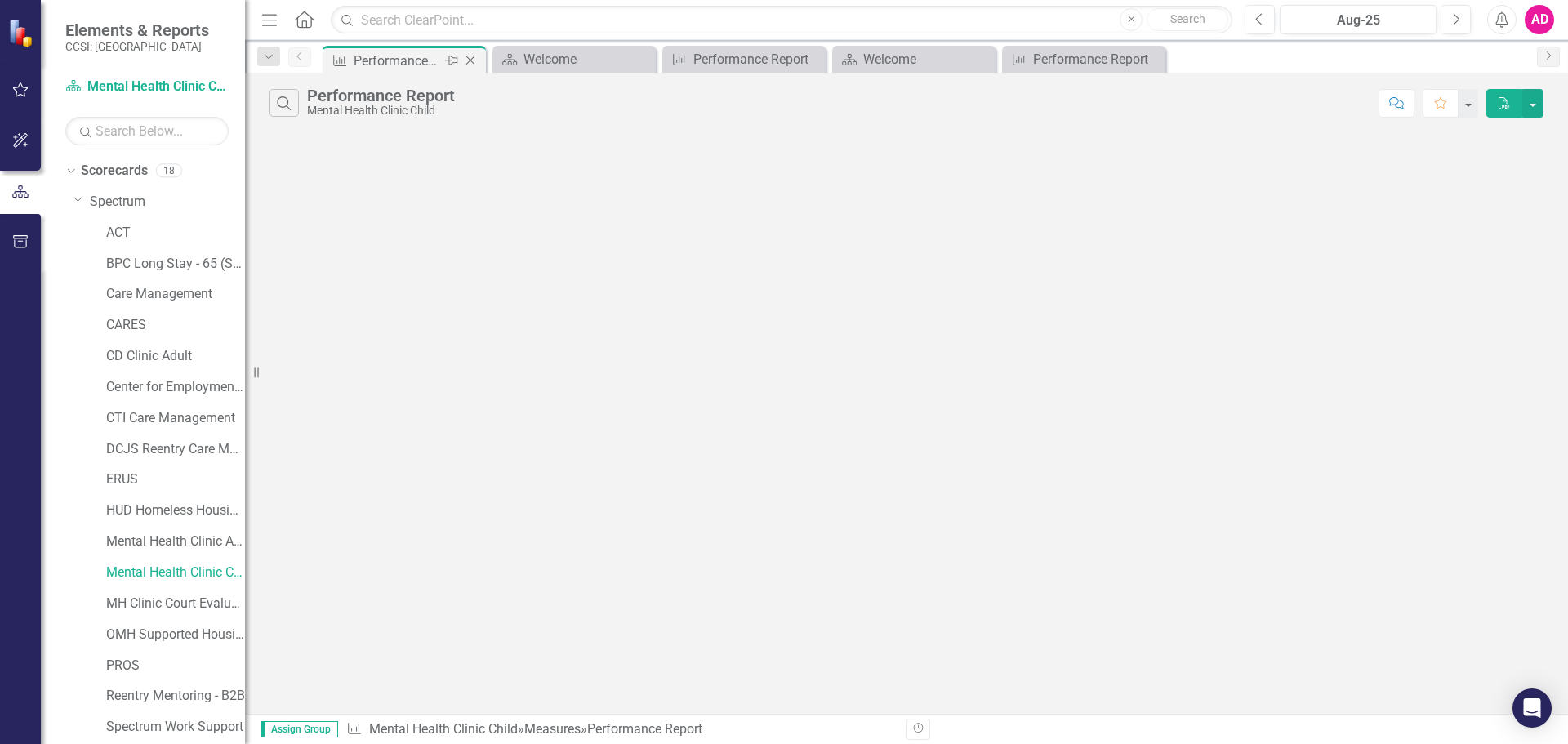
click at [469, 56] on icon "Close" at bounding box center [470, 60] width 17 height 13
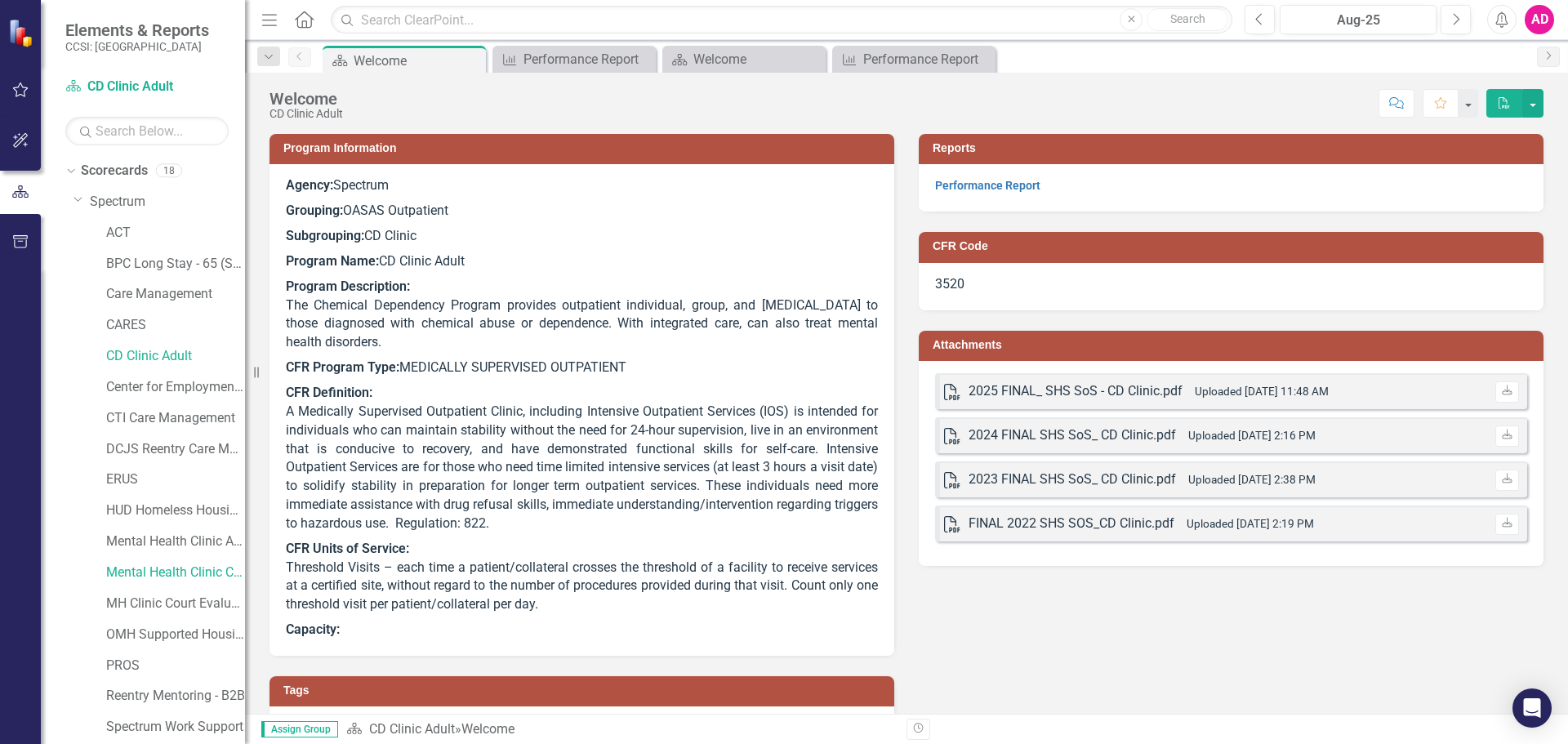
click at [0, 0] on icon "Close" at bounding box center [0, 0] width 0 height 0
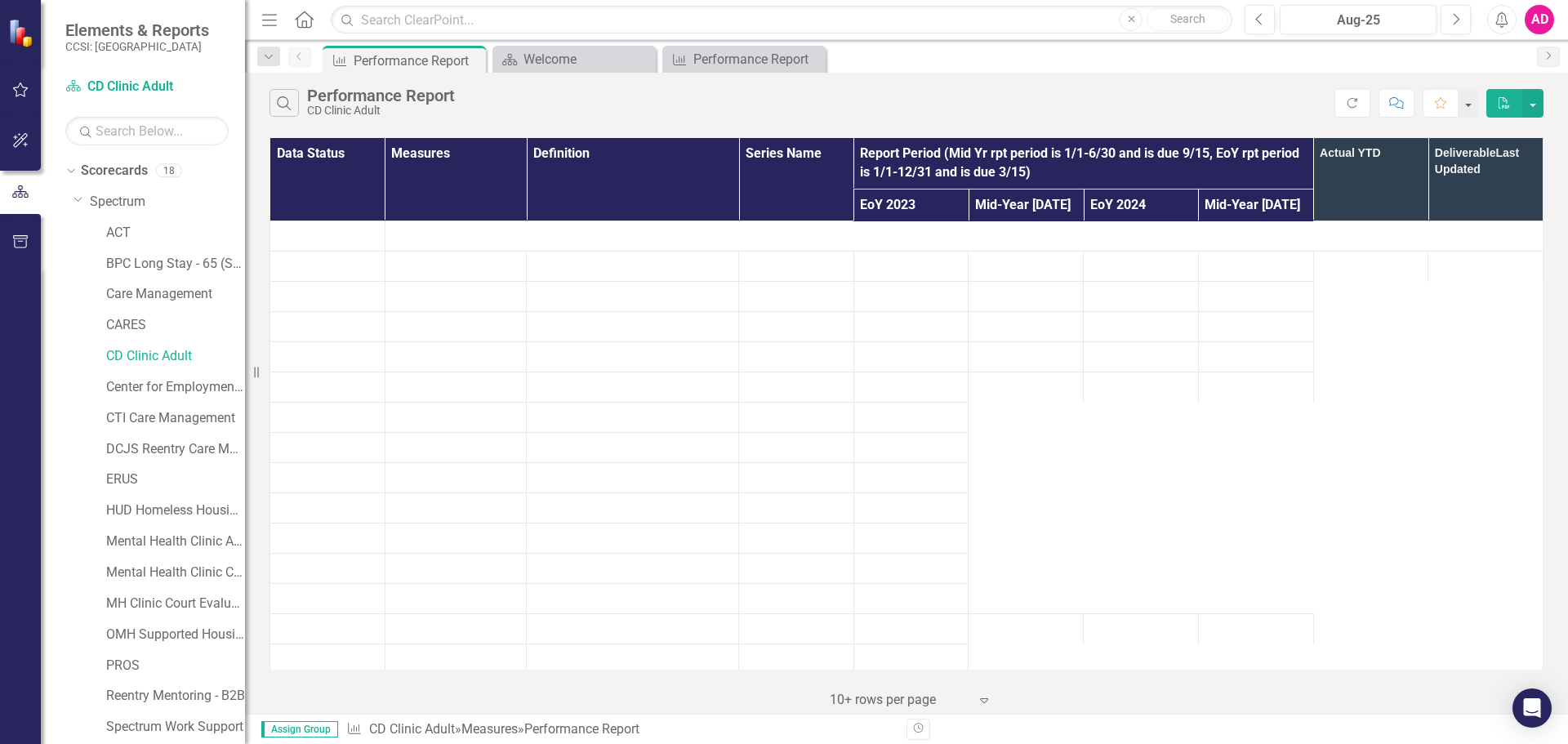
click at [0, 0] on icon "Close" at bounding box center [0, 0] width 0 height 0
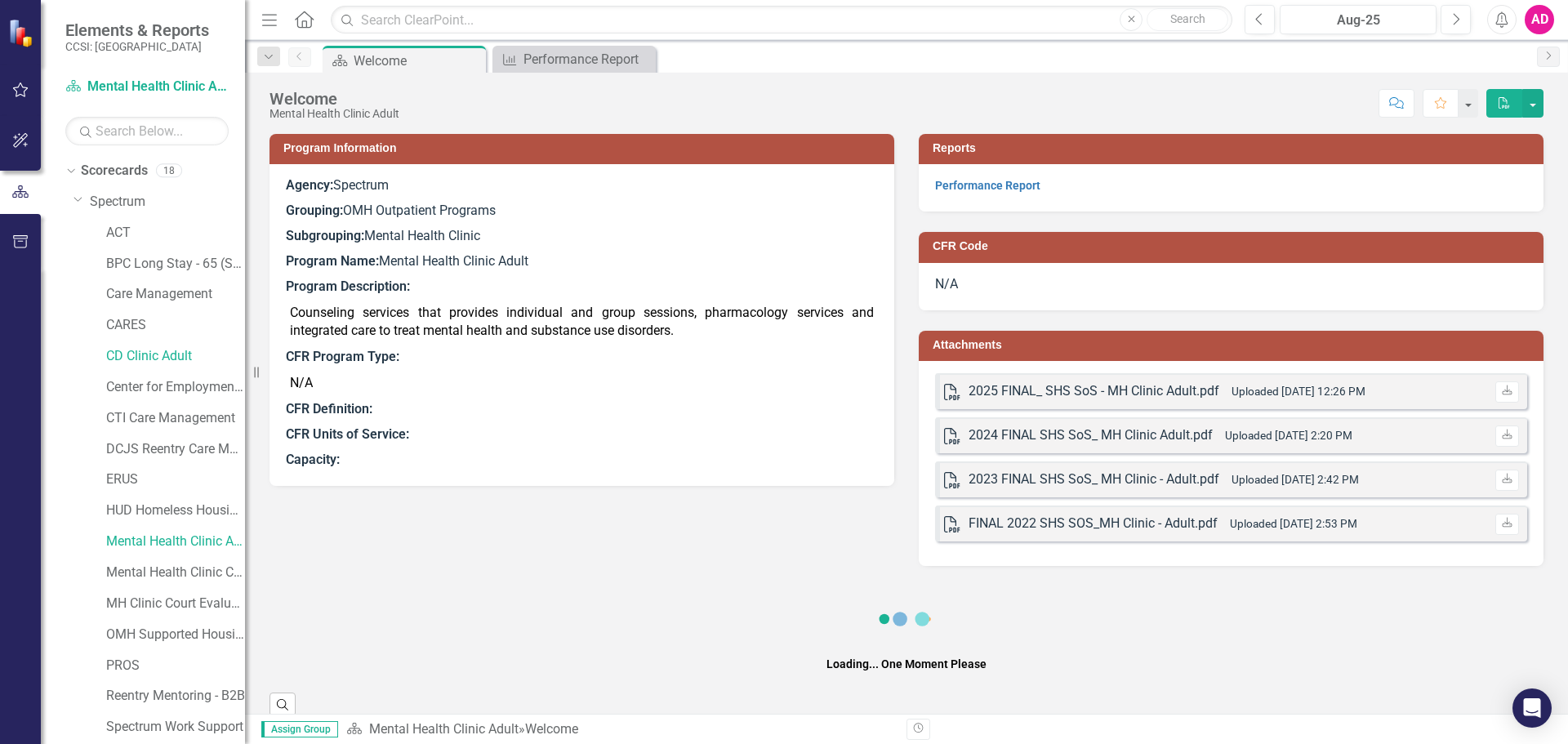
click at [0, 0] on icon "Close" at bounding box center [0, 0] width 0 height 0
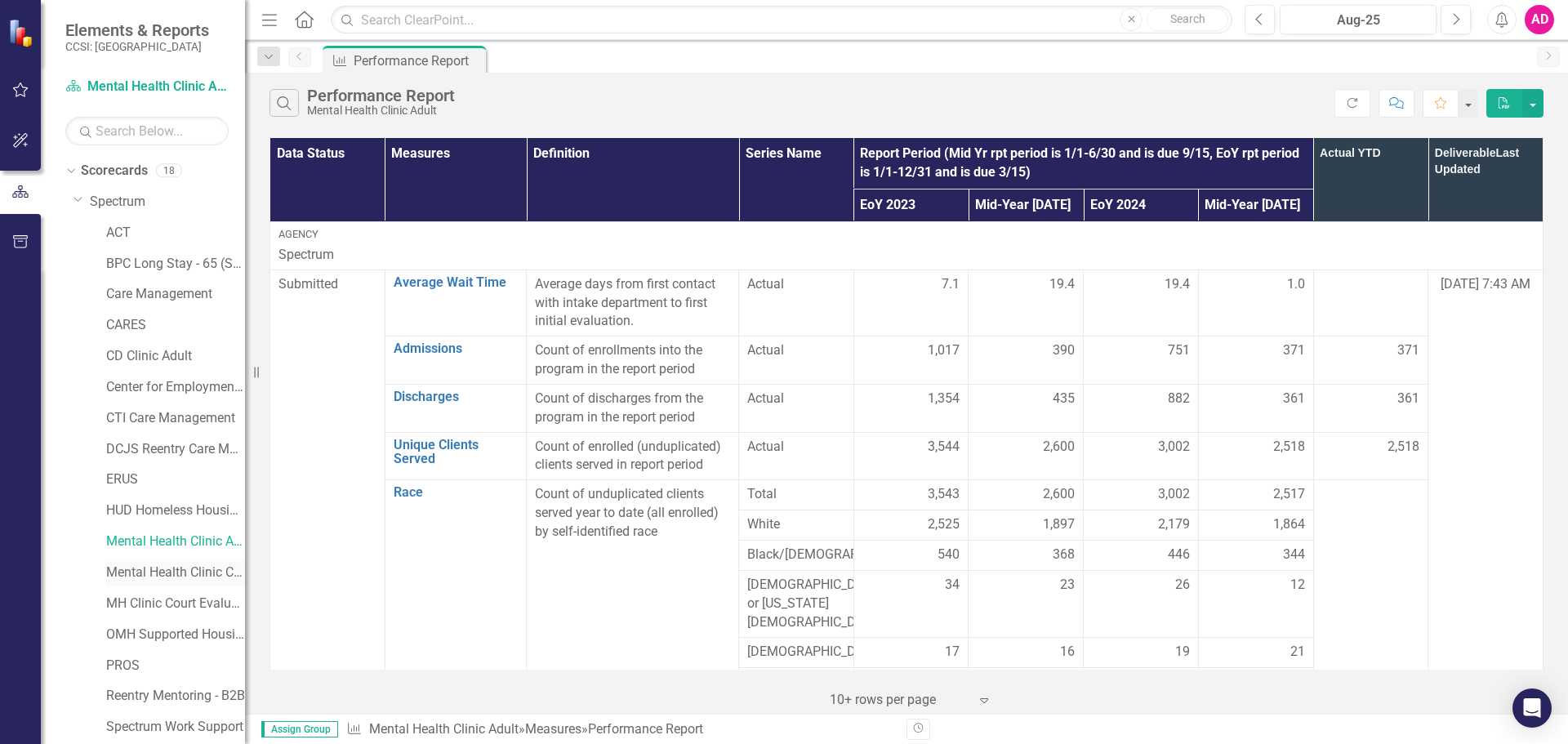
click at [196, 564] on link "Mental Health Clinic Child" at bounding box center [176, 573] width 139 height 19
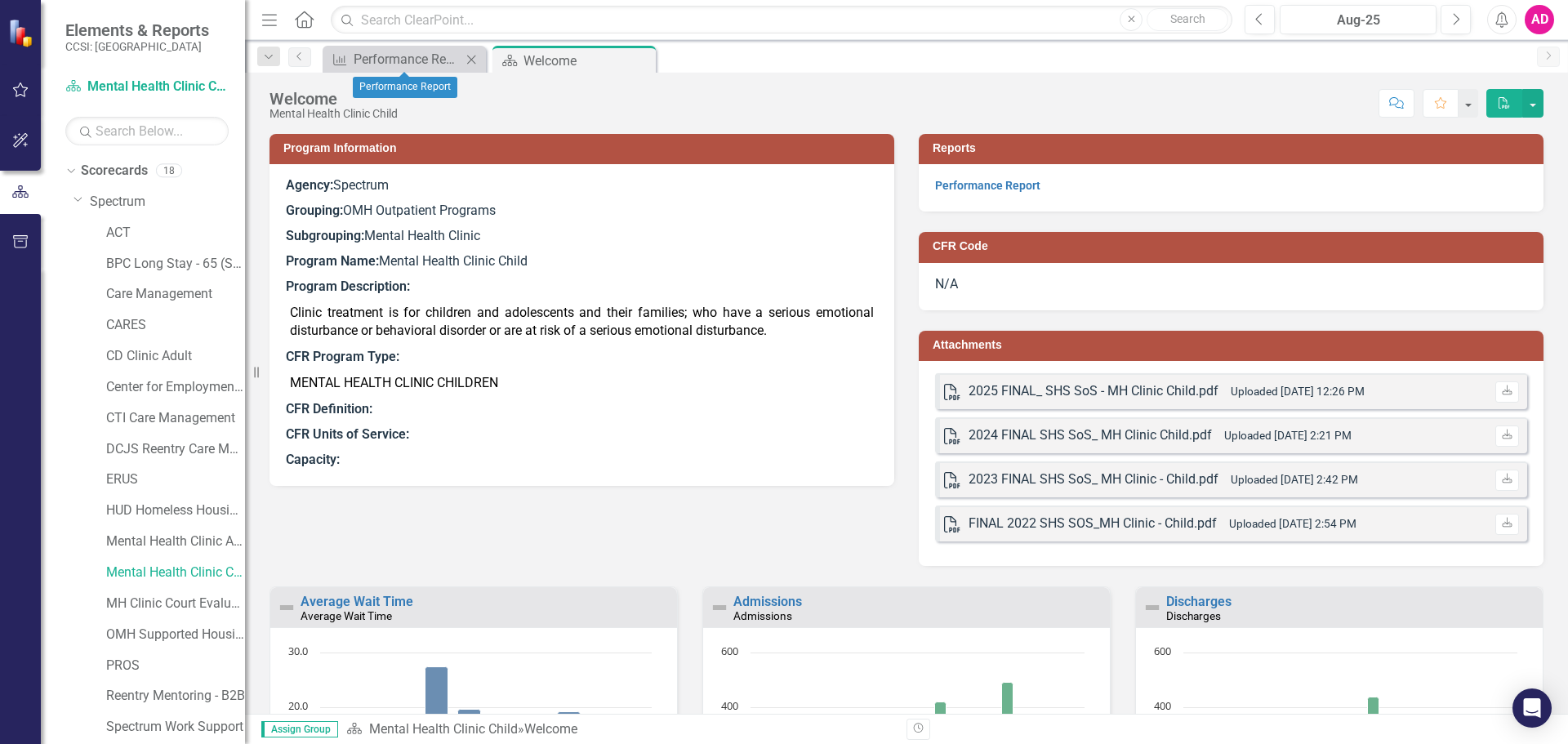
click at [474, 62] on icon "Close" at bounding box center [471, 59] width 17 height 13
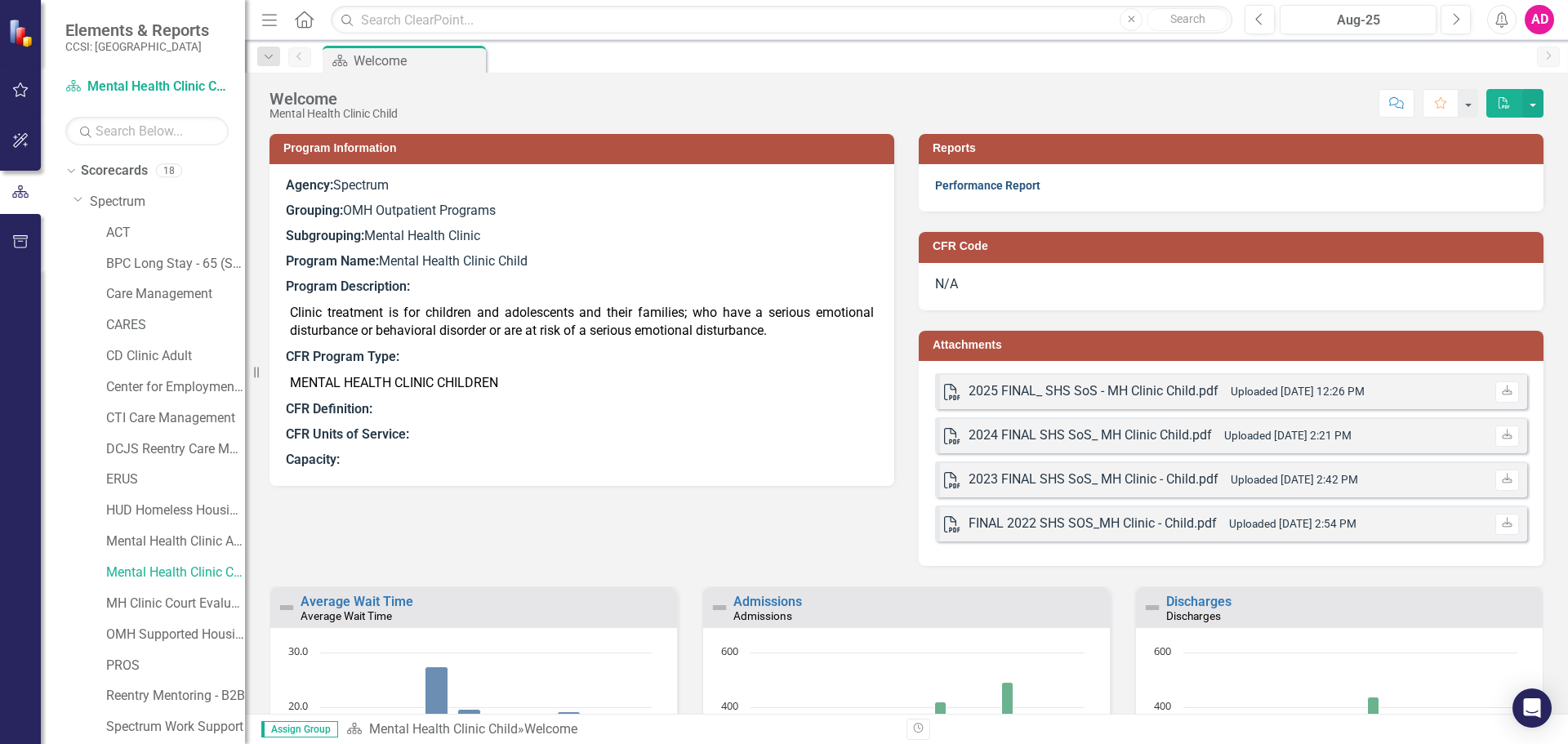
click at [1007, 186] on link "Performance Report" at bounding box center [988, 186] width 106 height 13
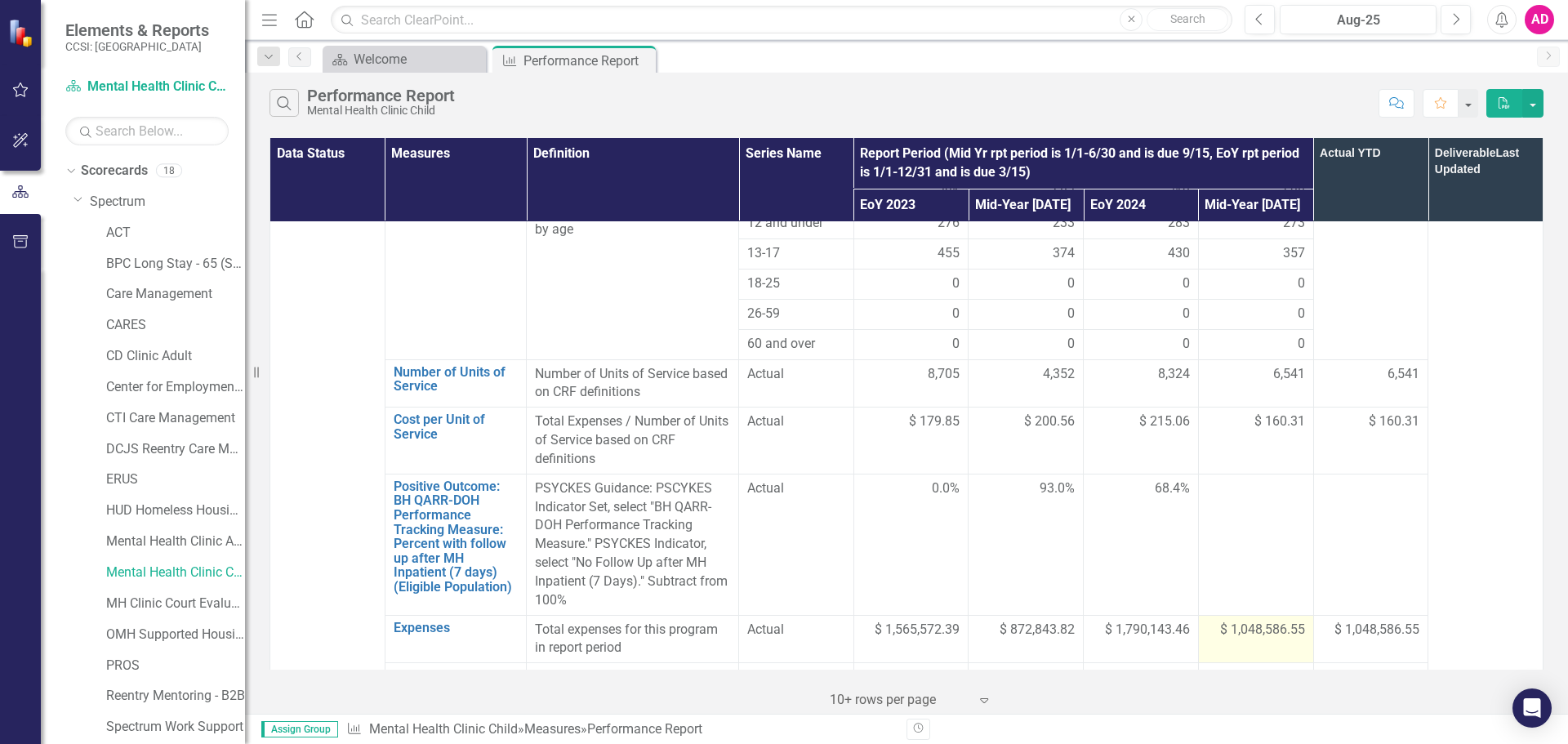
scroll to position [1062, 0]
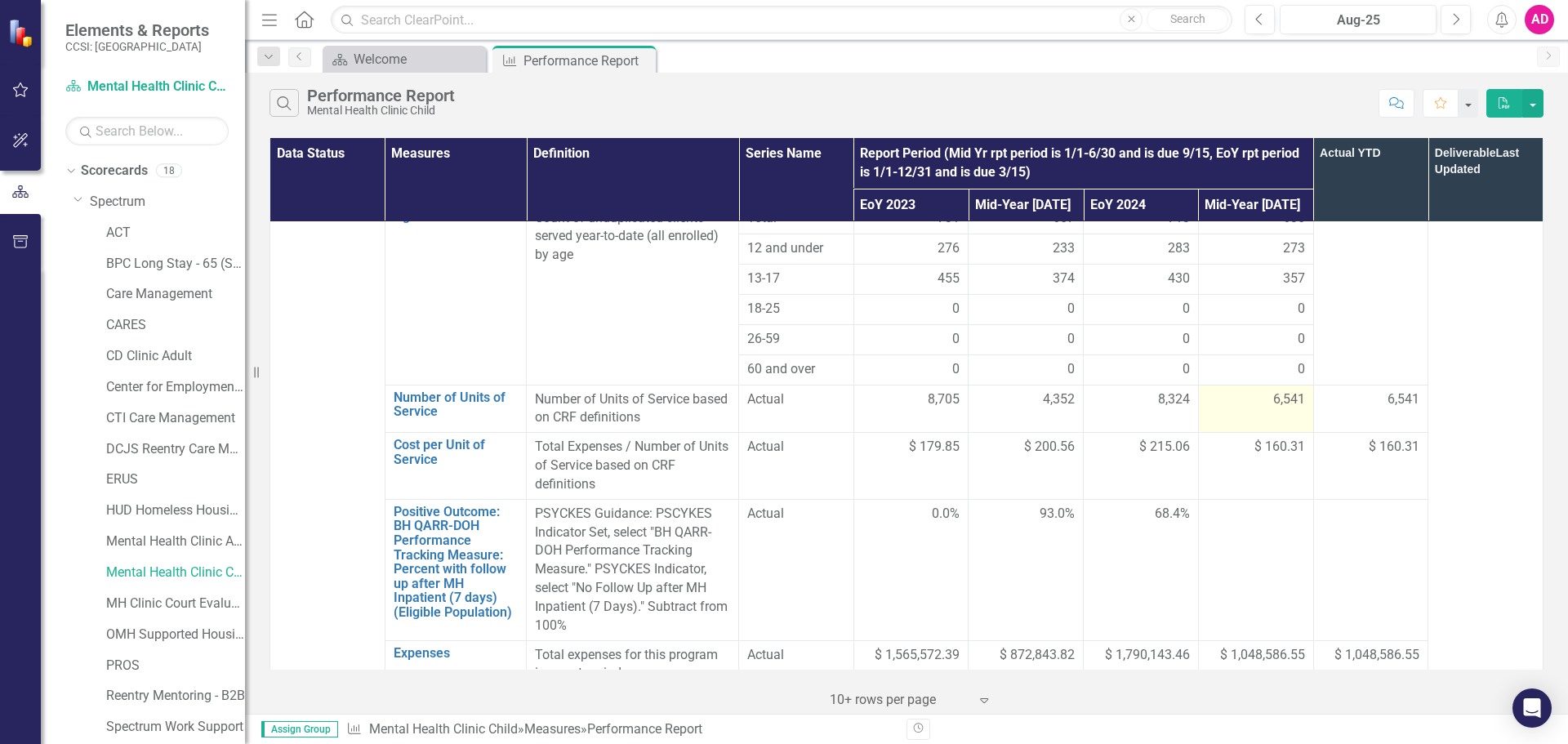
click at [1257, 391] on div "6,541" at bounding box center [1255, 400] width 98 height 19
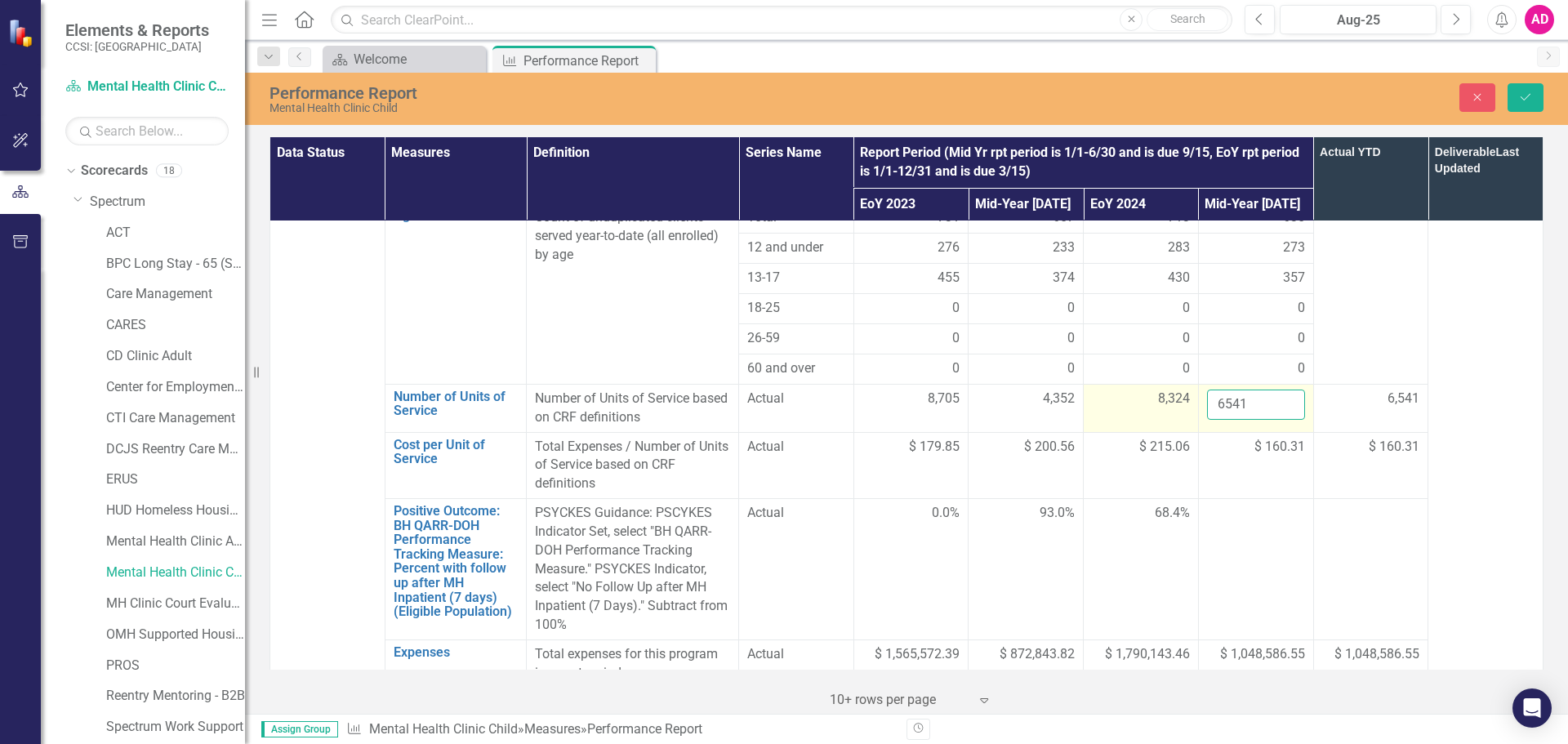
drag, startPoint x: 1257, startPoint y: 338, endPoint x: 1148, endPoint y: 352, distance: 109.9
click at [1148, 384] on tr "Number of Units of Service Link Open Element Number of Units of Service based o…" at bounding box center [907, 408] width 1273 height 48
type input "5004"
click at [1533, 86] on button "Save" at bounding box center [1526, 97] width 36 height 29
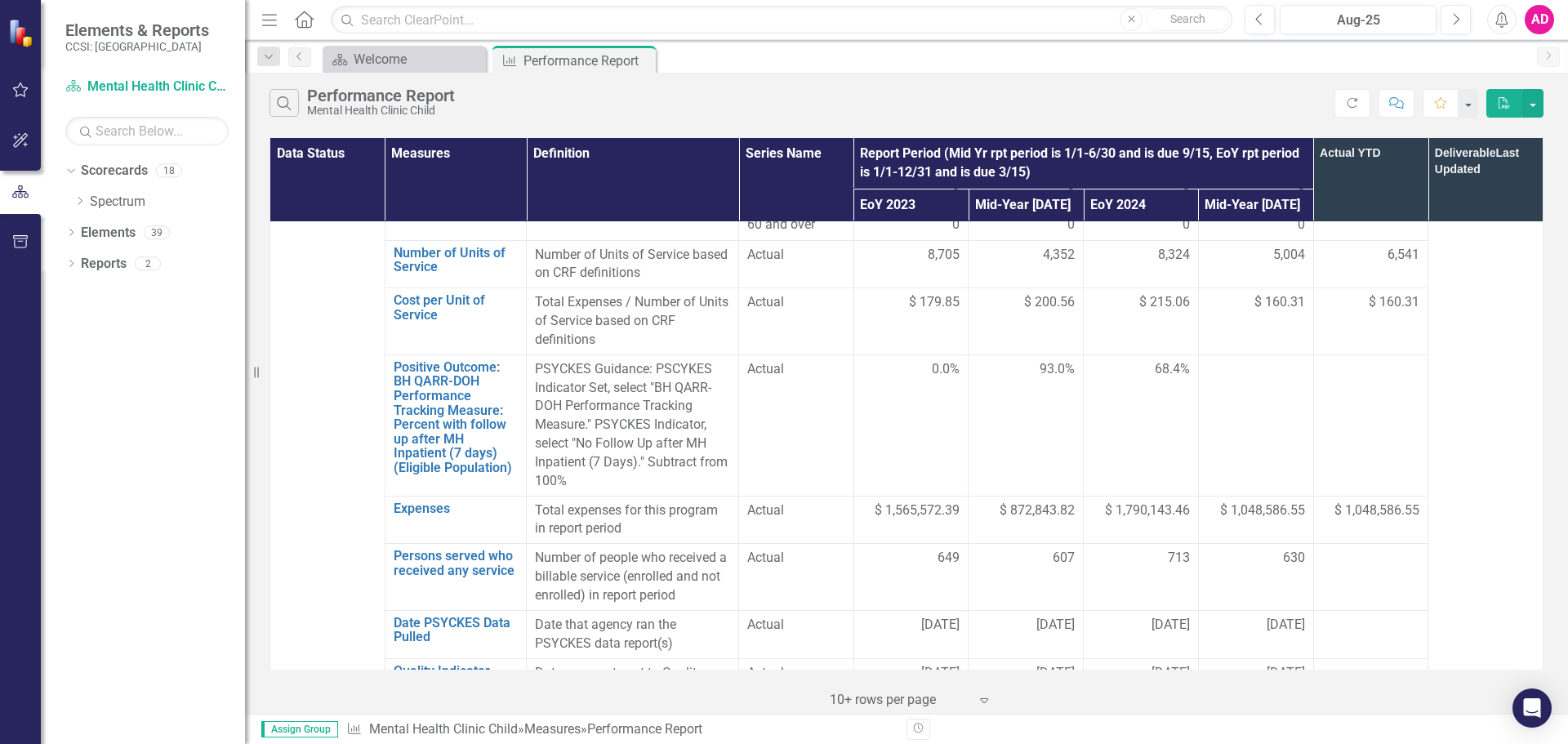
scroll to position [1144, 0]
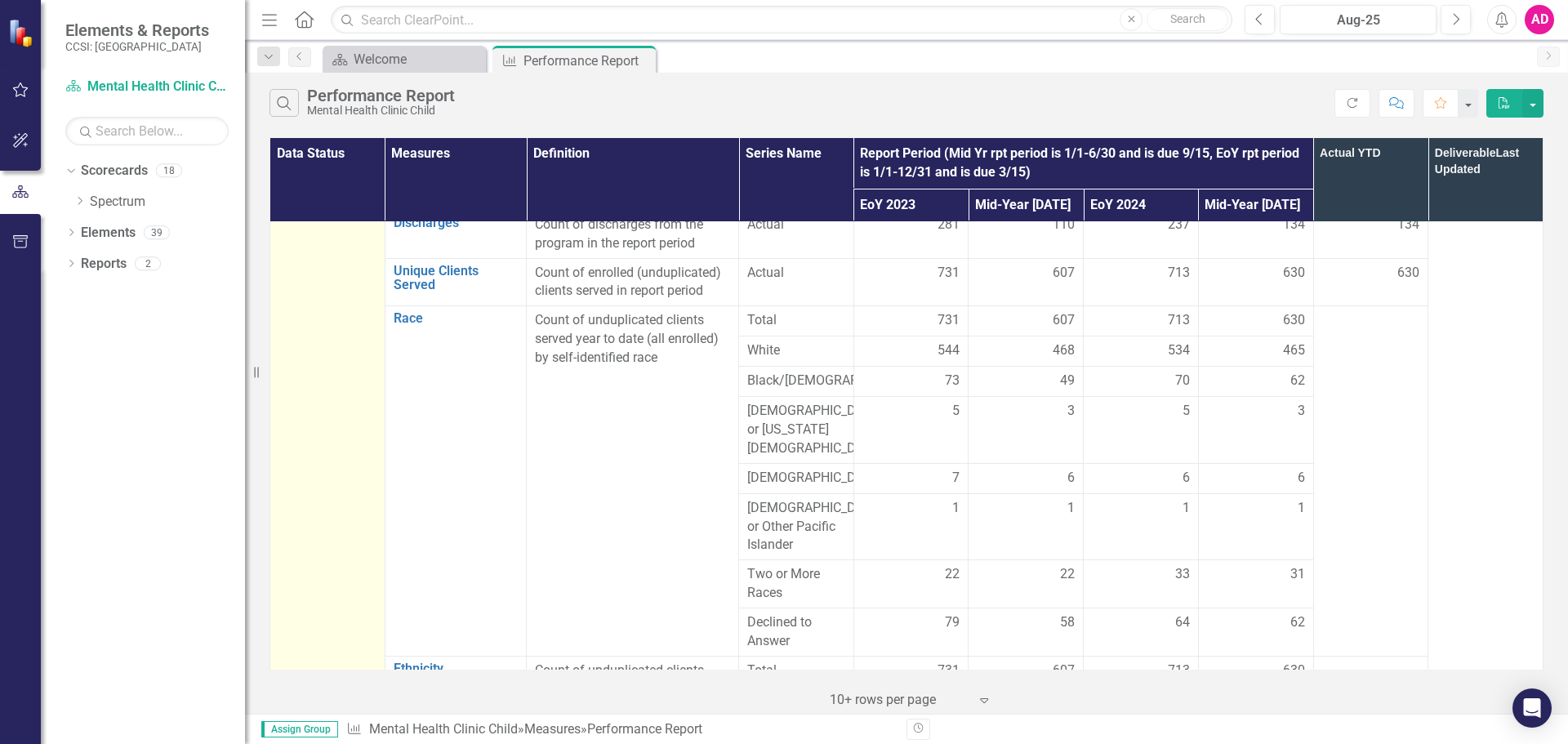
scroll to position [0, 0]
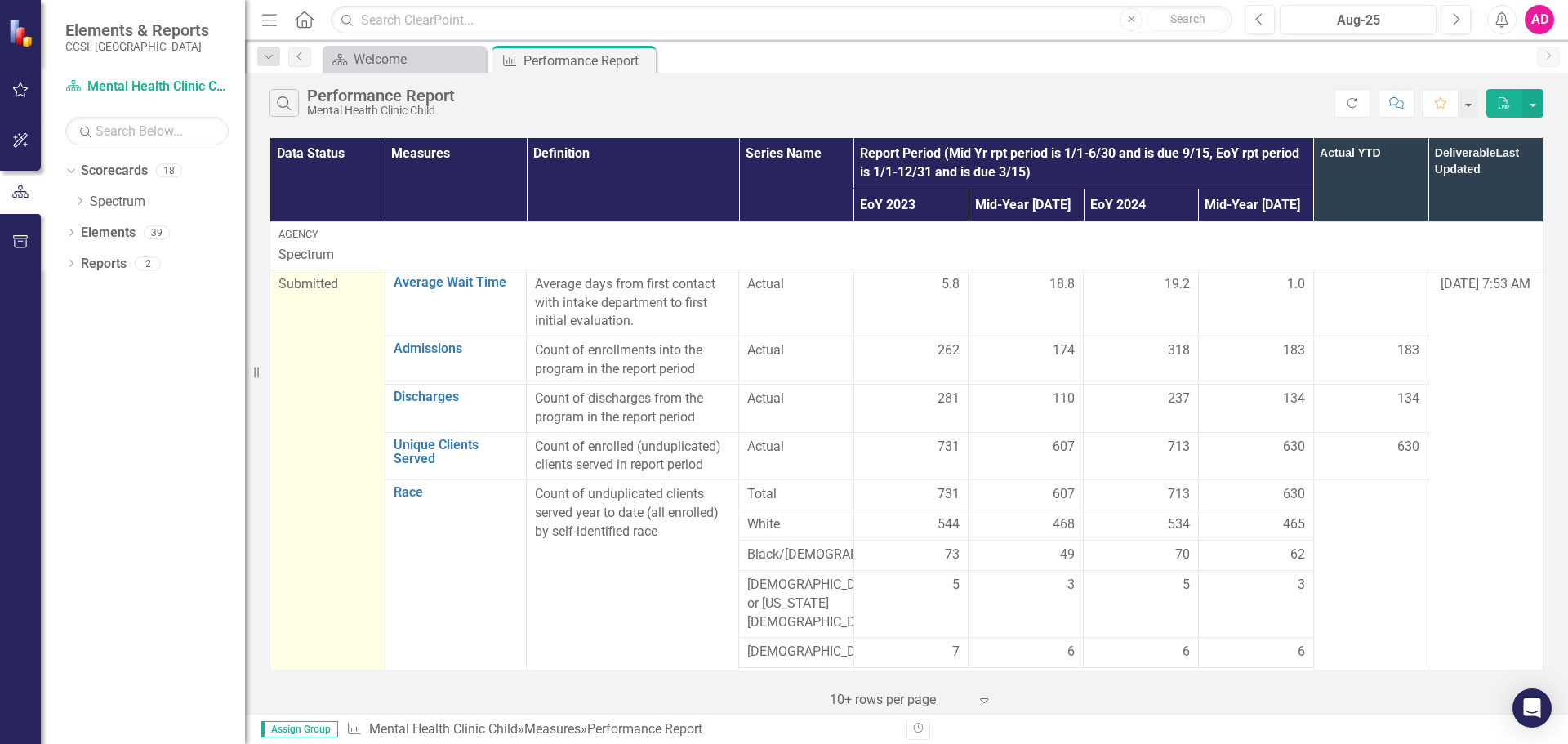
click at [325, 288] on span "Submitted" at bounding box center [308, 283] width 59 height 16
click at [325, 283] on span "Submitted" at bounding box center [308, 283] width 59 height 16
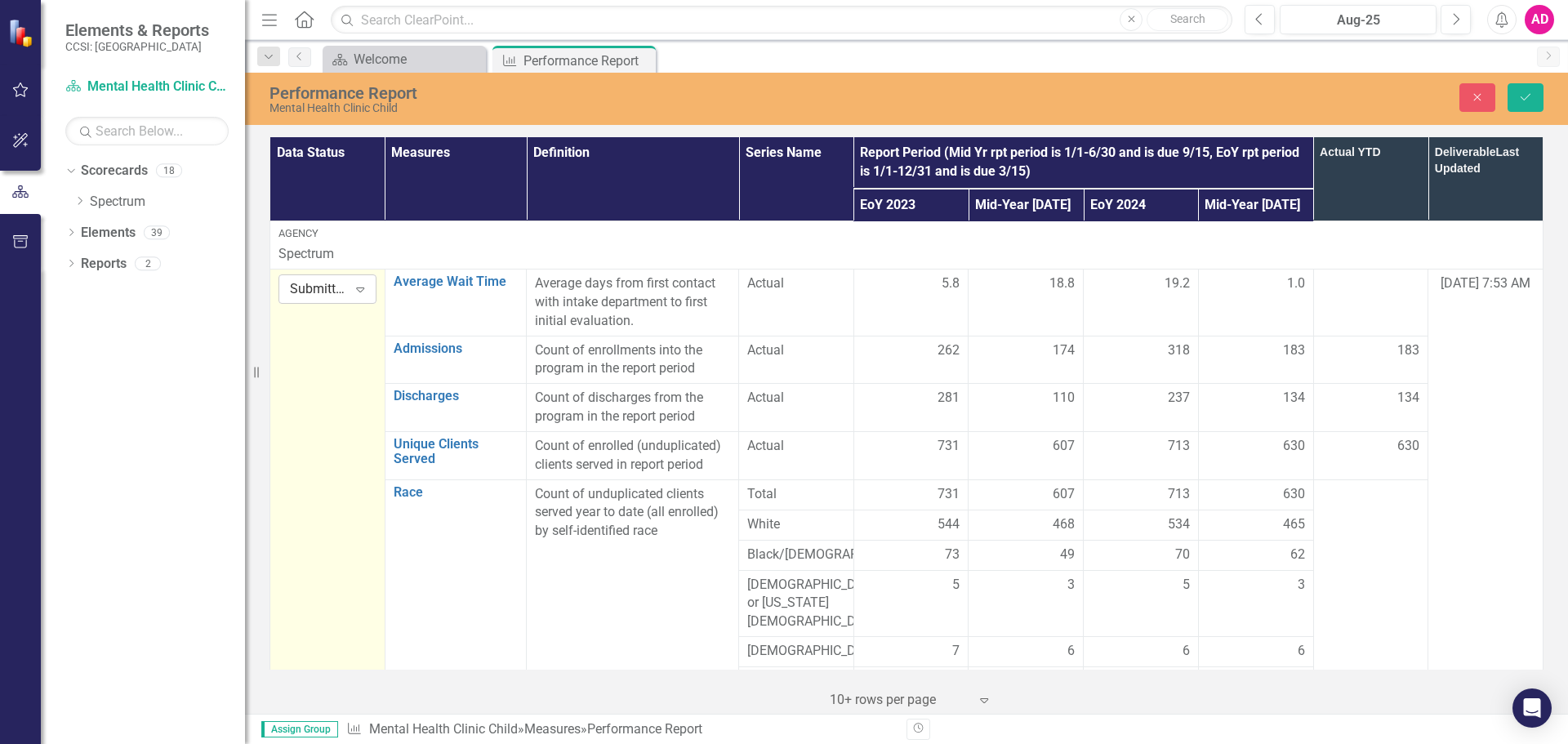
click at [332, 282] on div "Submitted" at bounding box center [318, 289] width 57 height 19
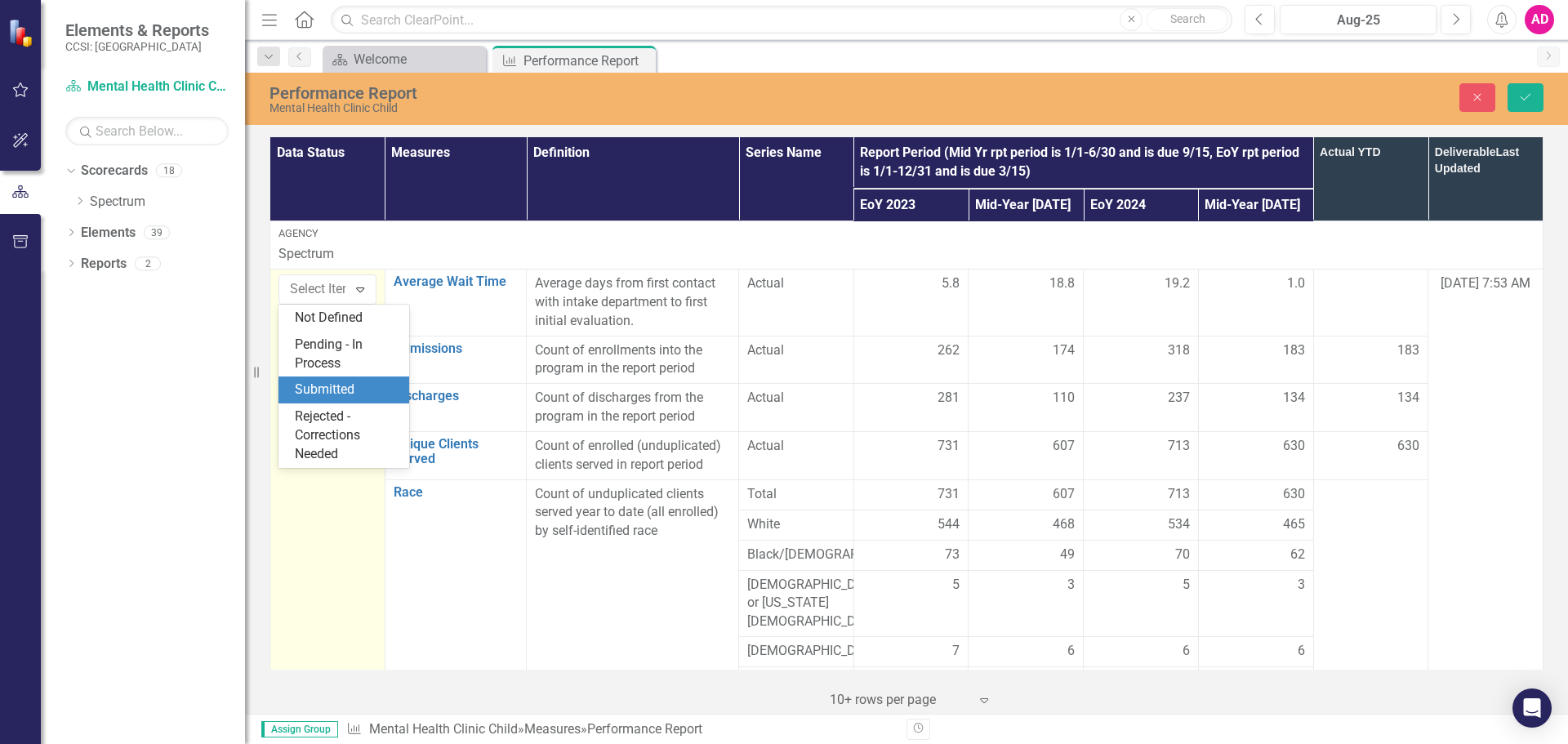
click at [316, 391] on div "Submitted" at bounding box center [347, 390] width 105 height 19
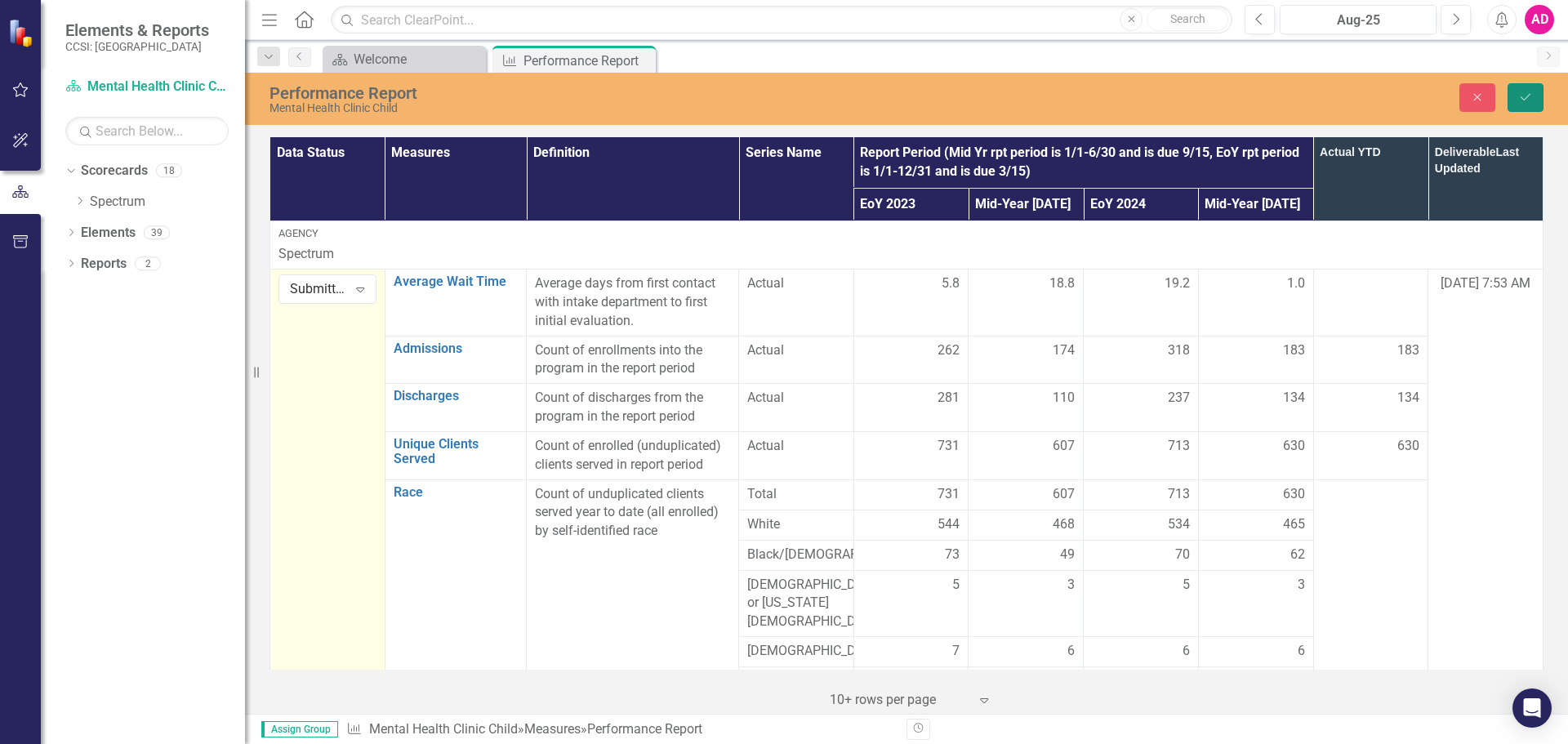
click at [1524, 106] on button "Save" at bounding box center [1526, 97] width 36 height 29
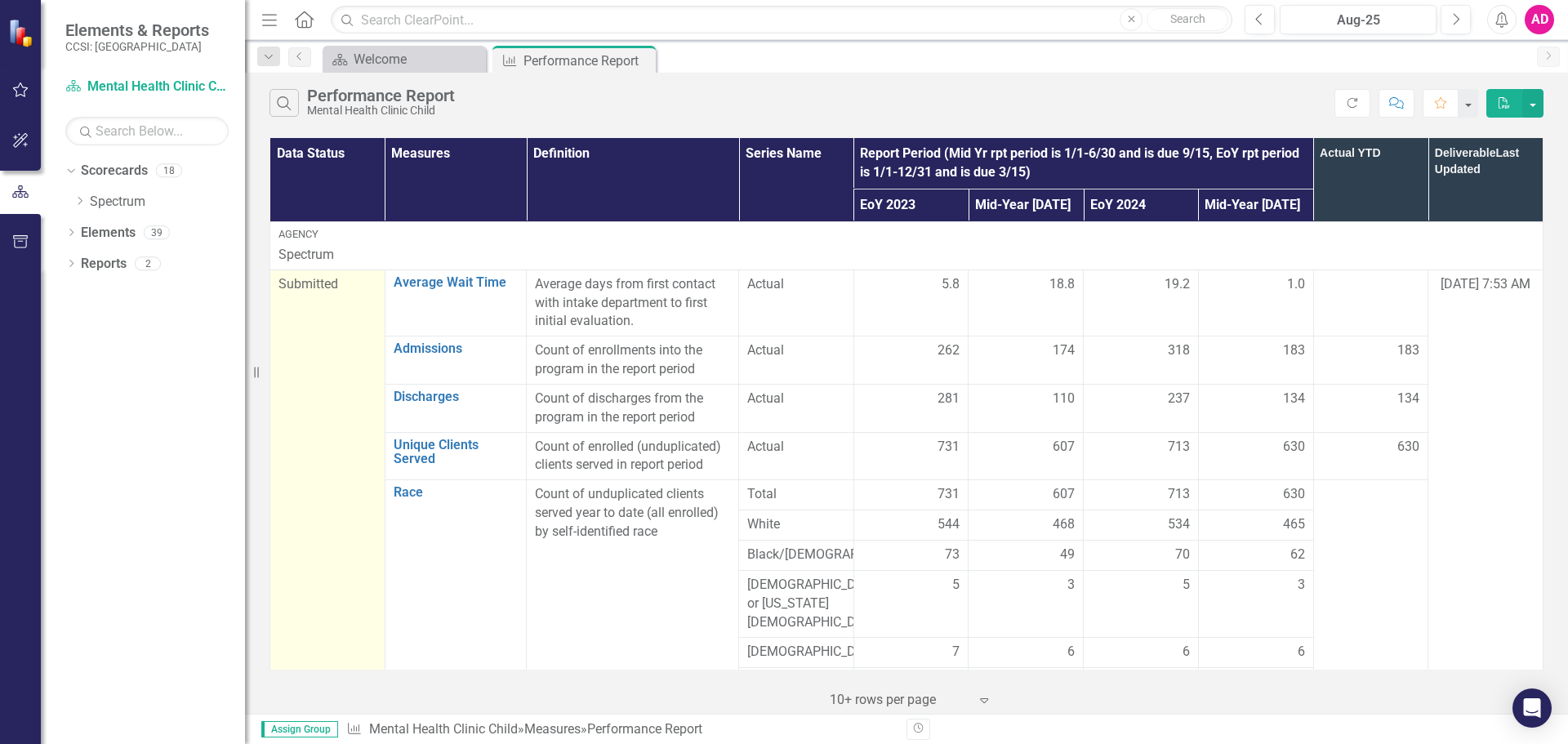
click at [309, 288] on span "Submitted" at bounding box center [308, 283] width 59 height 16
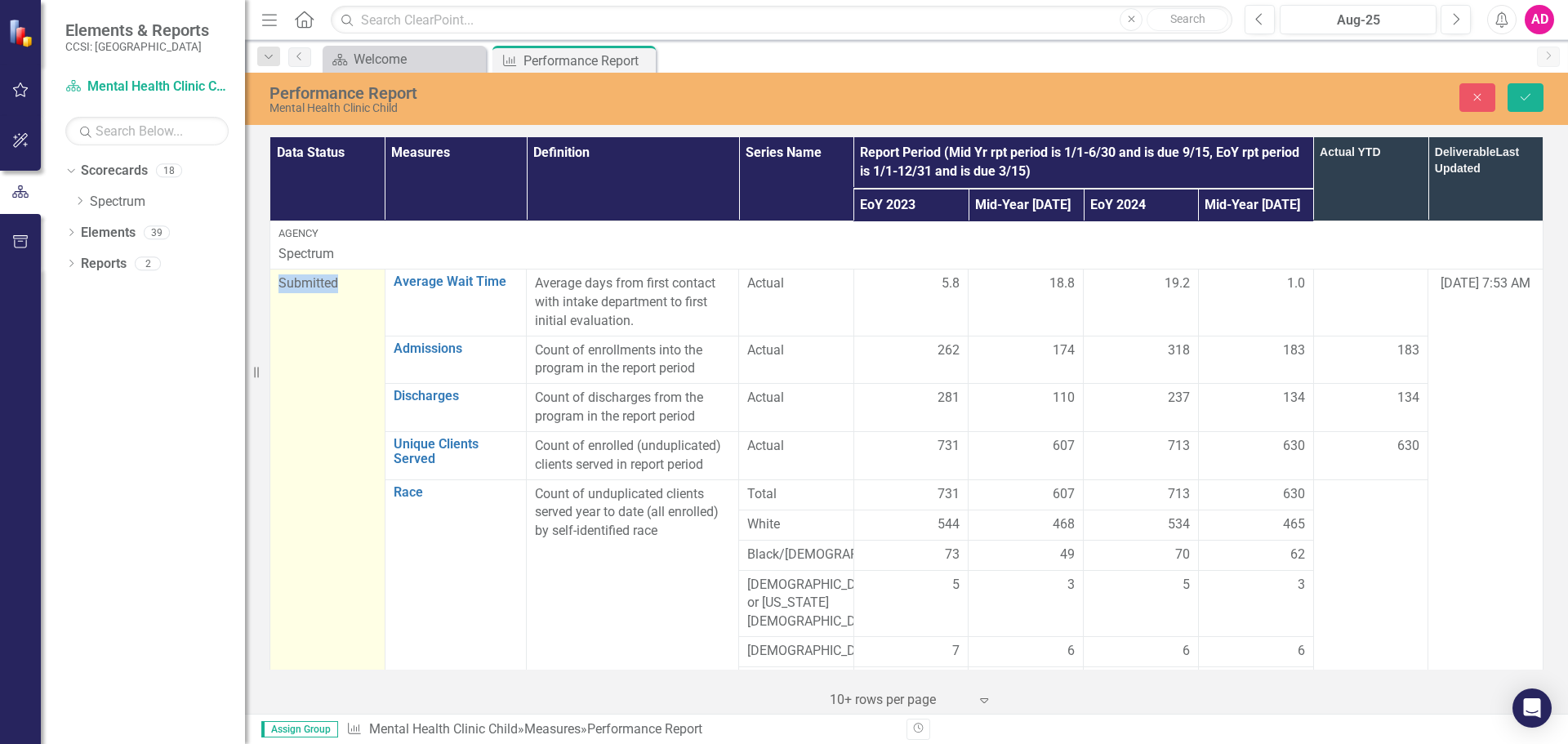
click at [309, 288] on span "Submitted" at bounding box center [308, 282] width 59 height 16
click at [309, 288] on div "Submitted" at bounding box center [318, 289] width 57 height 19
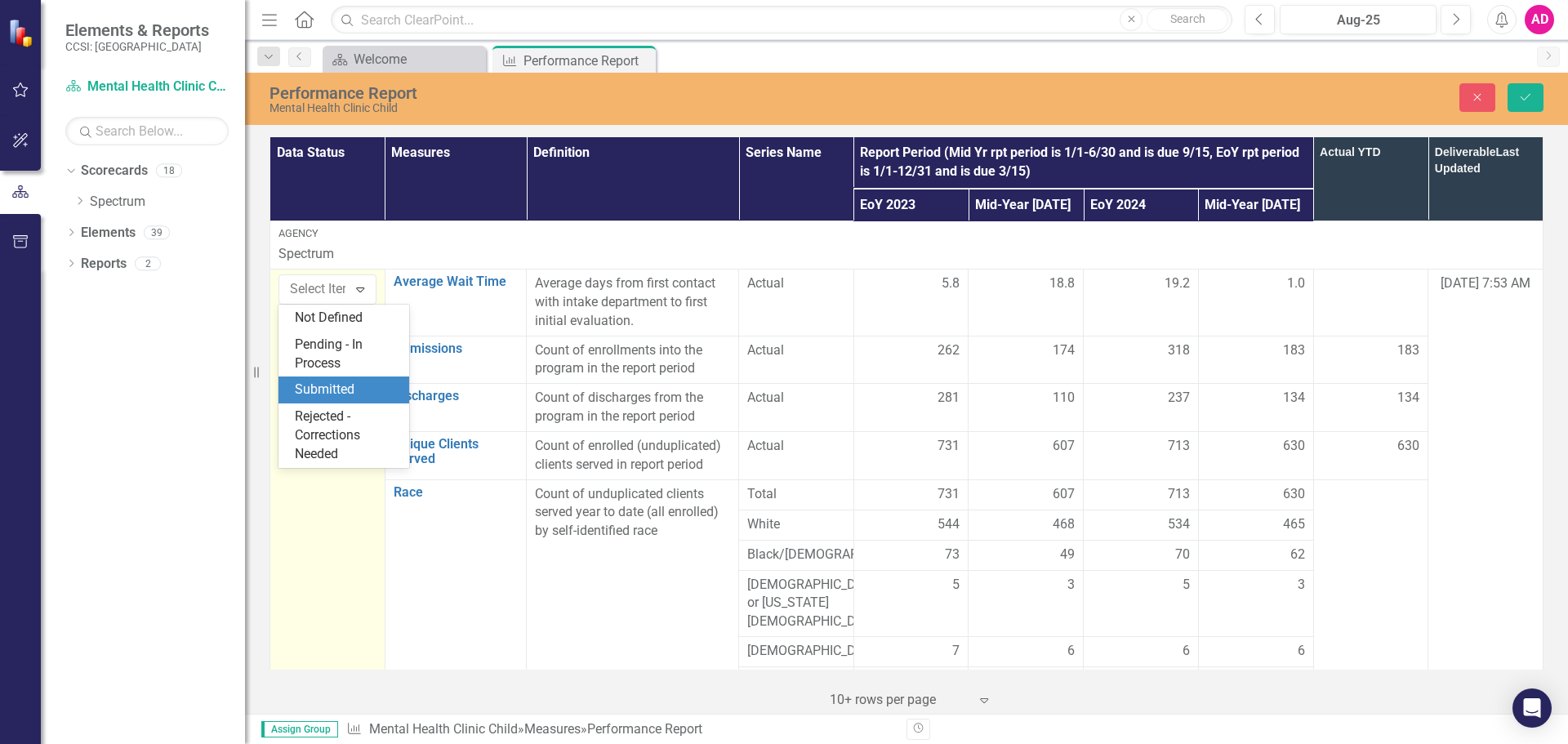
click at [325, 393] on div "Submitted" at bounding box center [347, 390] width 105 height 19
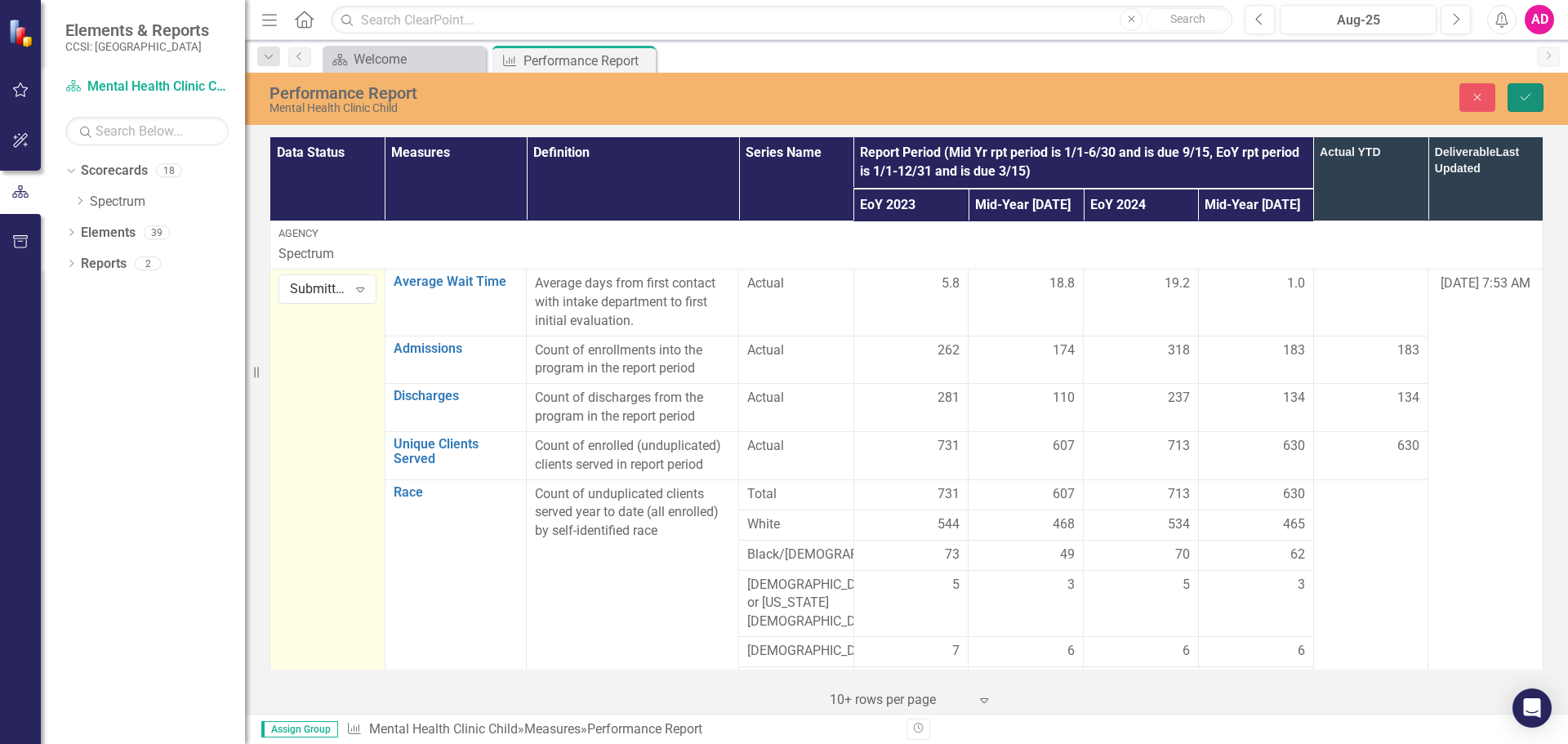
click at [1526, 97] on icon "Save" at bounding box center [1525, 97] width 15 height 12
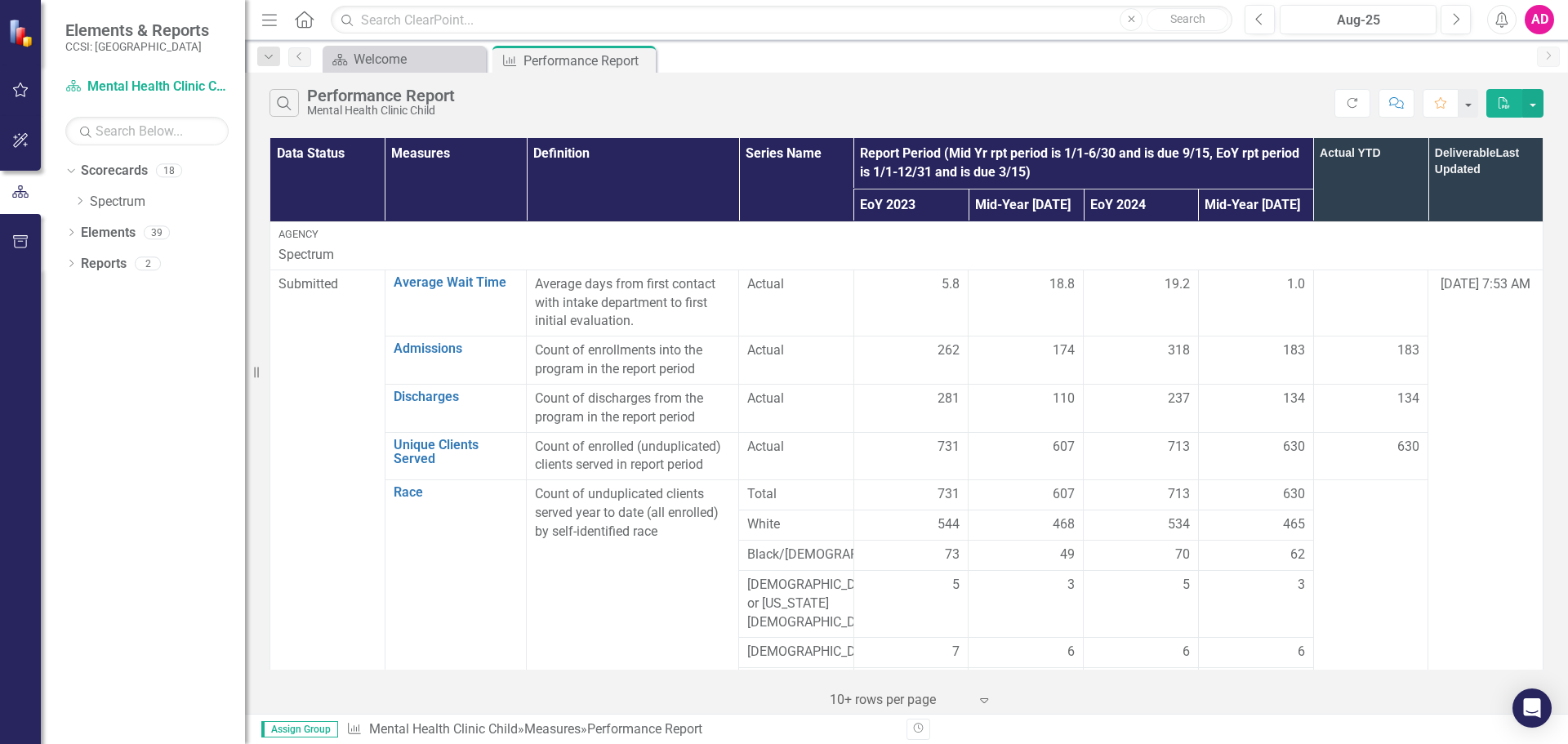
click at [1504, 242] on div "Agency Spectrum" at bounding box center [906, 246] width 1256 height 38
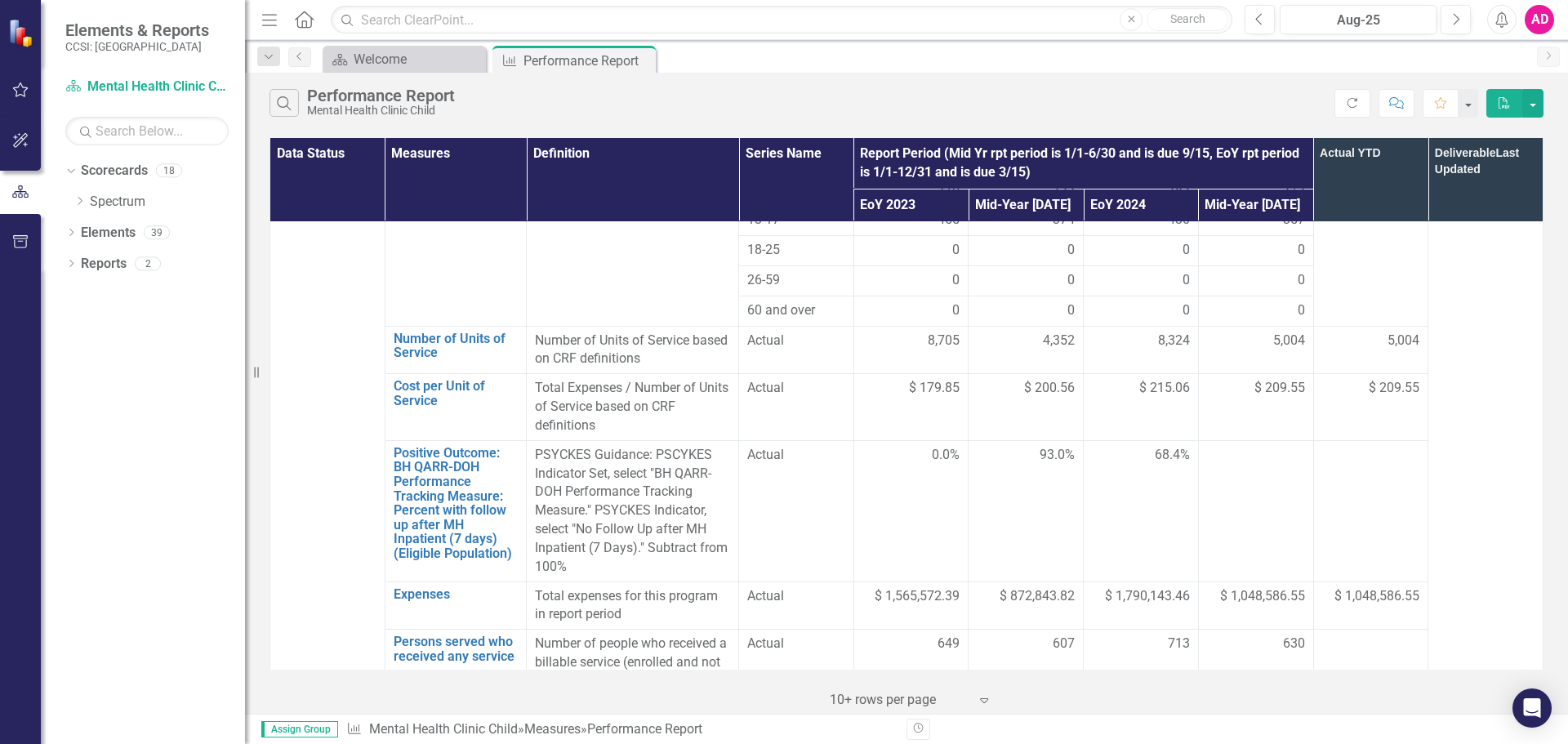
scroll to position [1144, 0]
